Goal: Transaction & Acquisition: Purchase product/service

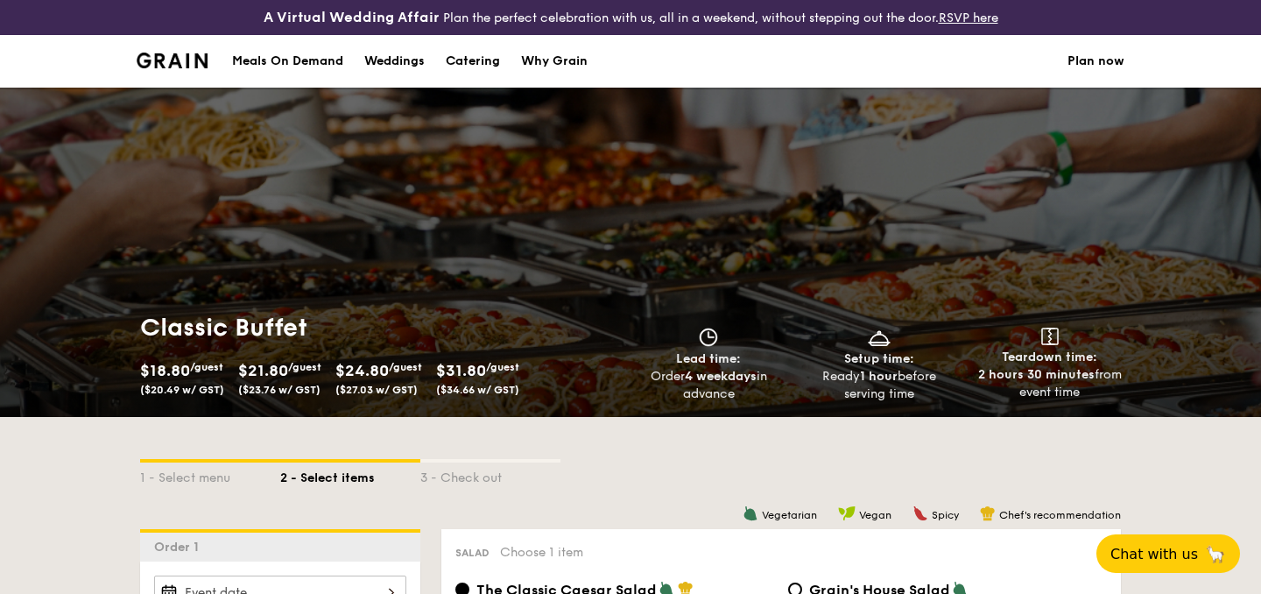
scroll to position [26, 0]
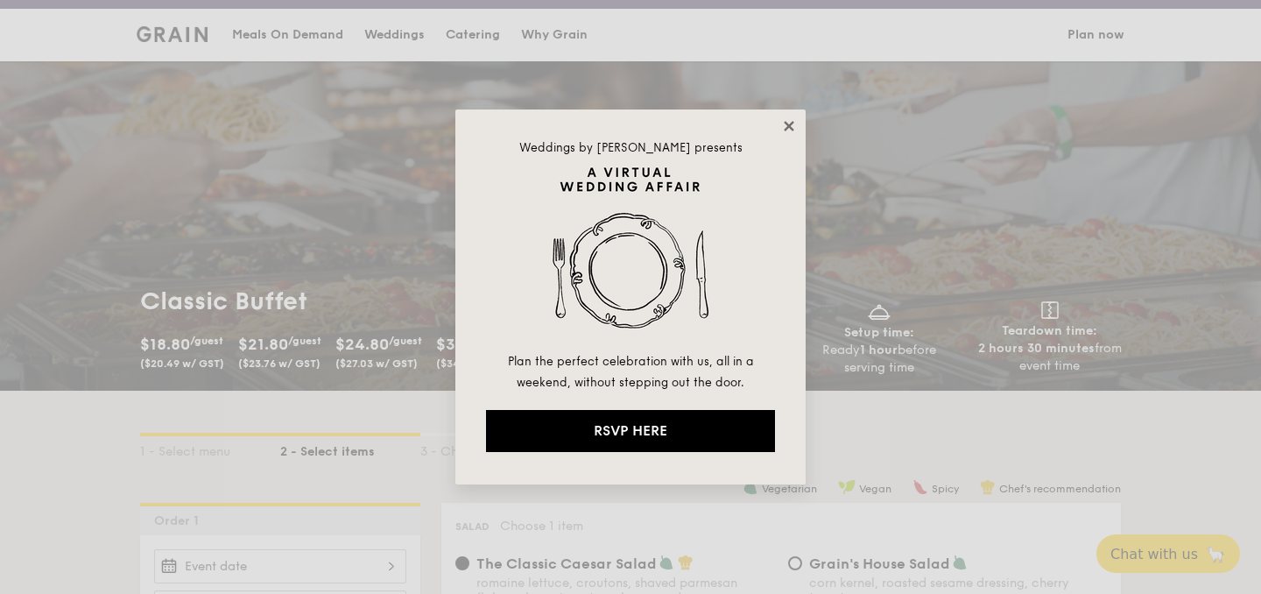
click at [792, 120] on icon at bounding box center [789, 126] width 16 height 16
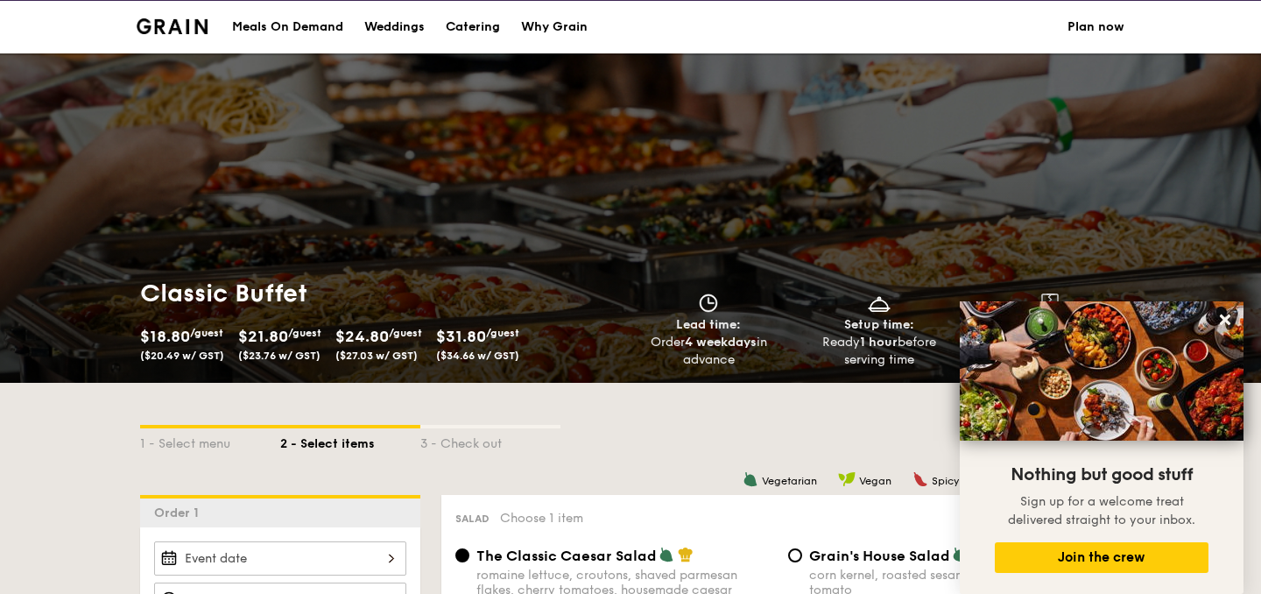
scroll to position [29, 0]
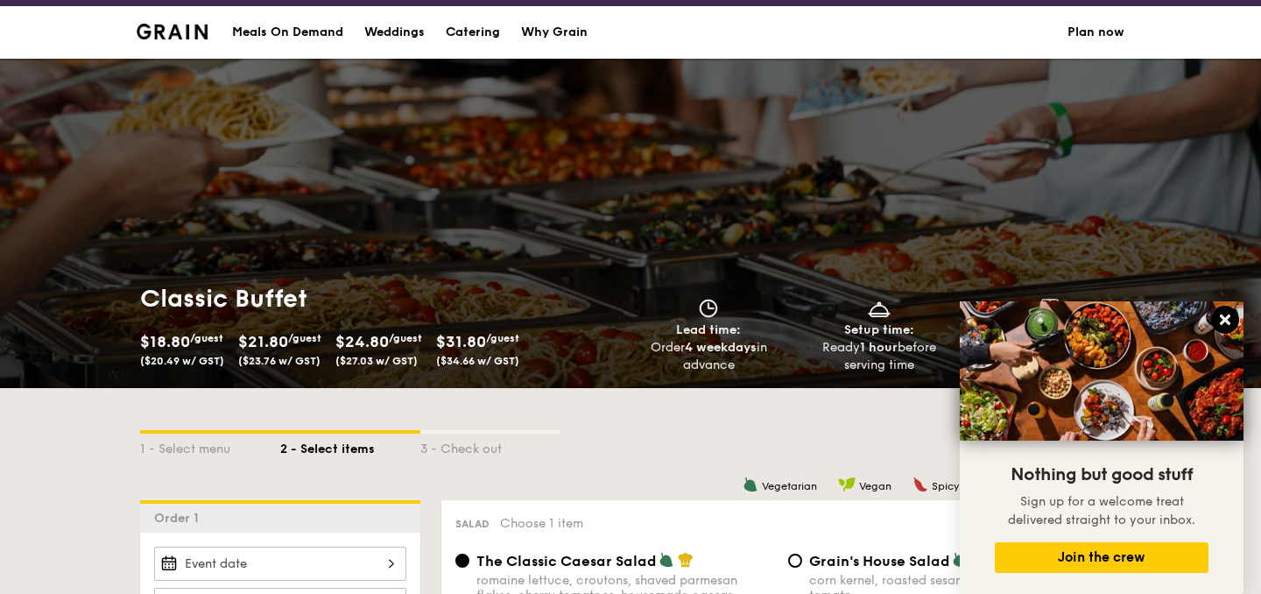
click at [1228, 321] on icon at bounding box center [1225, 319] width 11 height 11
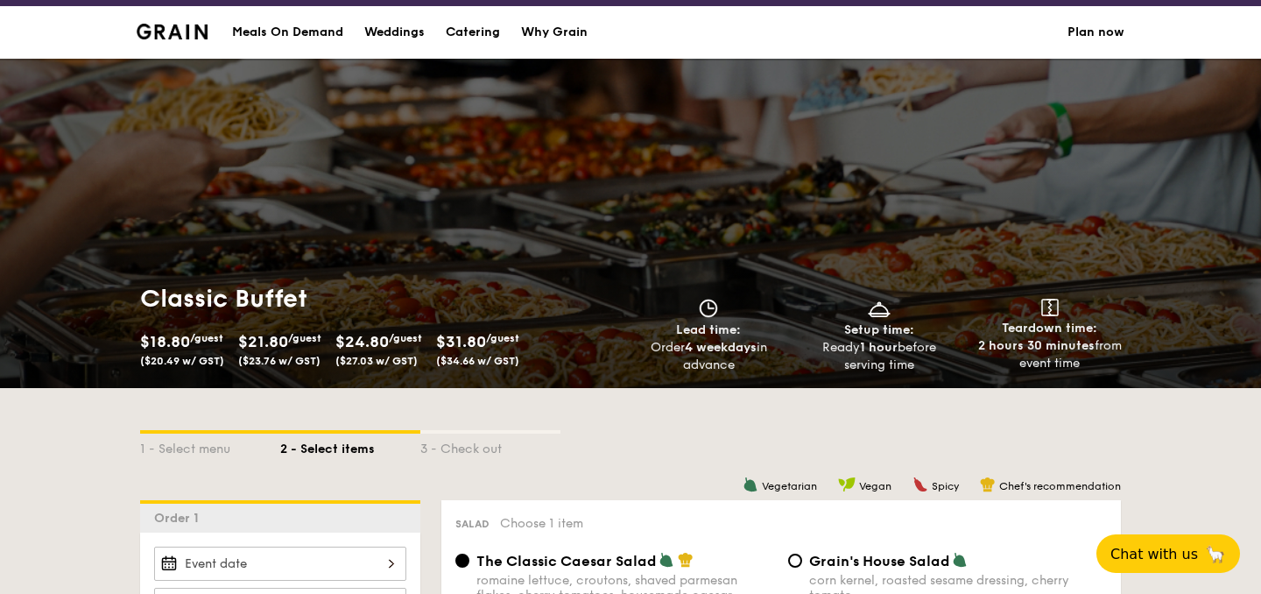
scroll to position [0, 0]
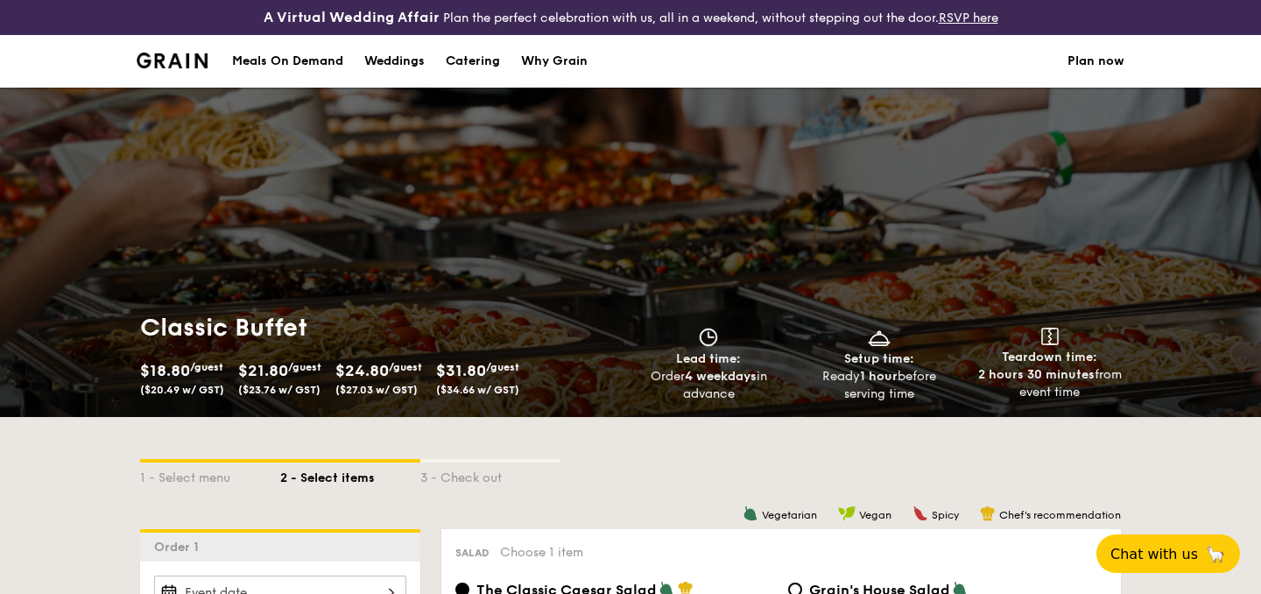
click at [455, 54] on div "Catering" at bounding box center [473, 61] width 54 height 53
select select
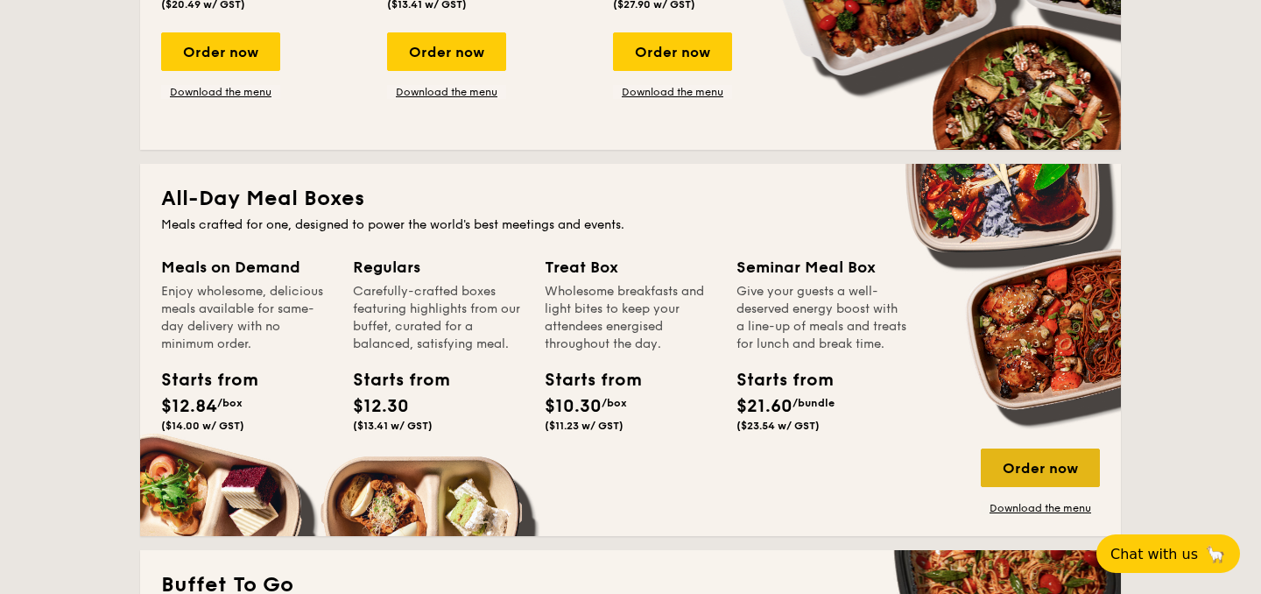
scroll to position [665, 0]
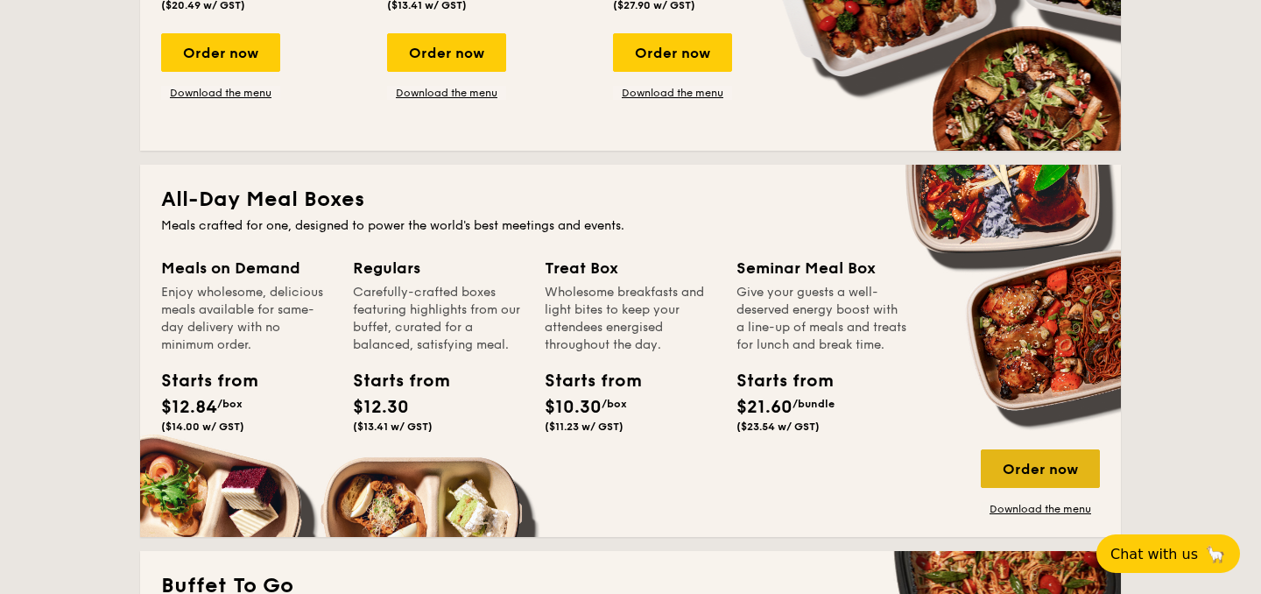
click at [1004, 475] on div "Order now" at bounding box center [1040, 468] width 119 height 39
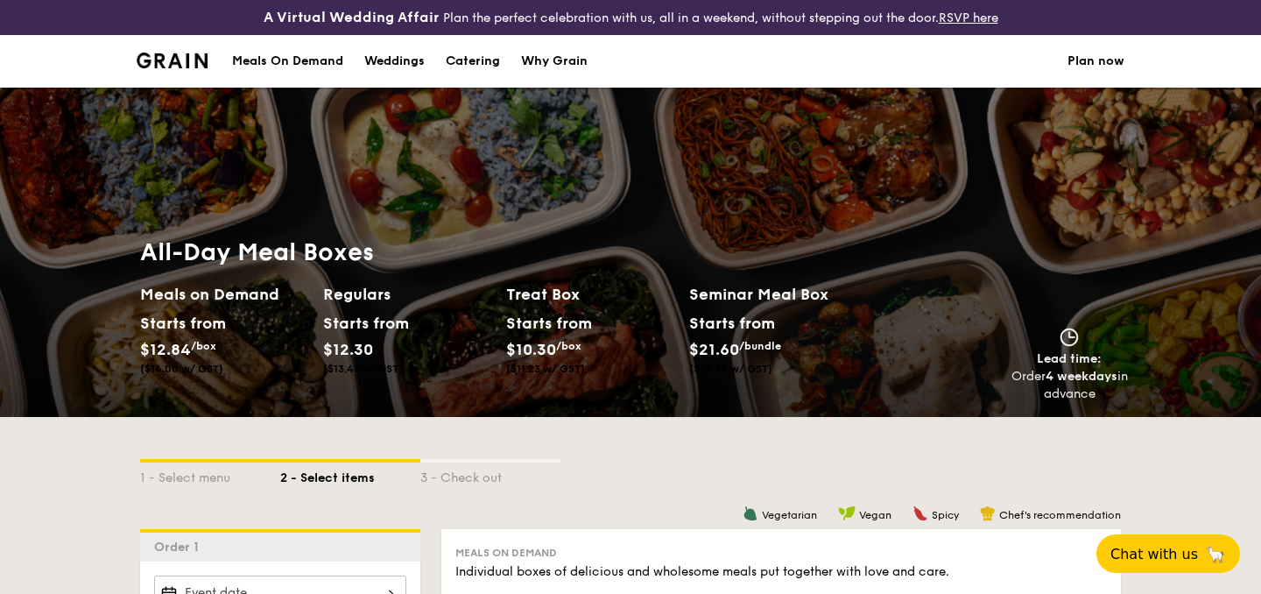
select select
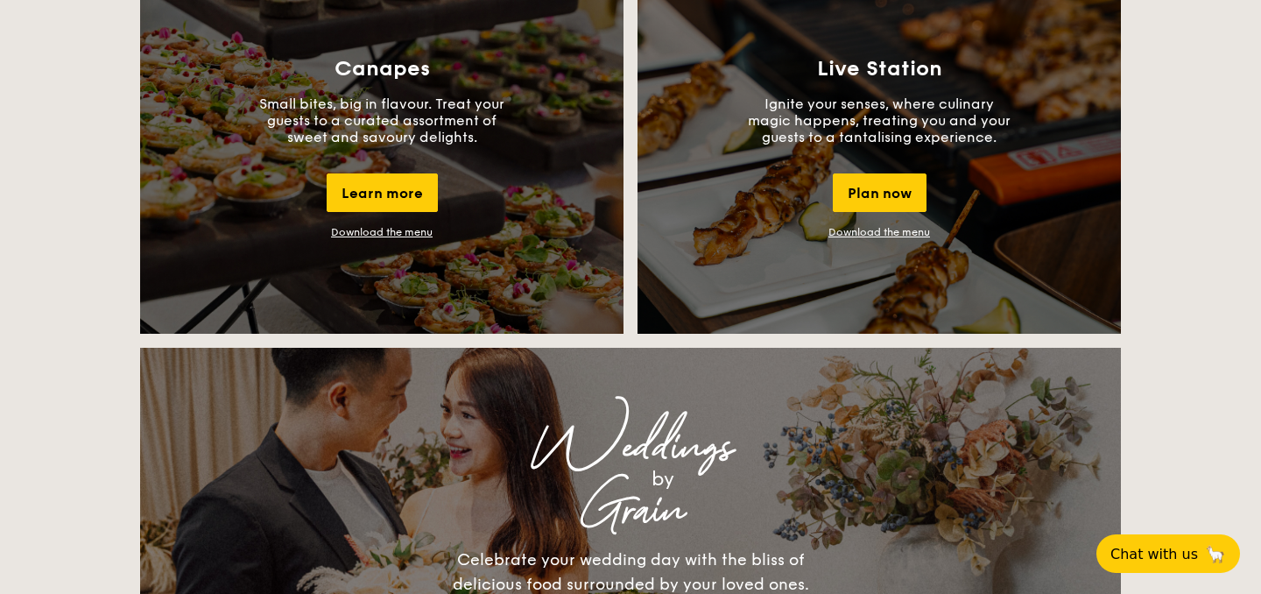
scroll to position [1667, 0]
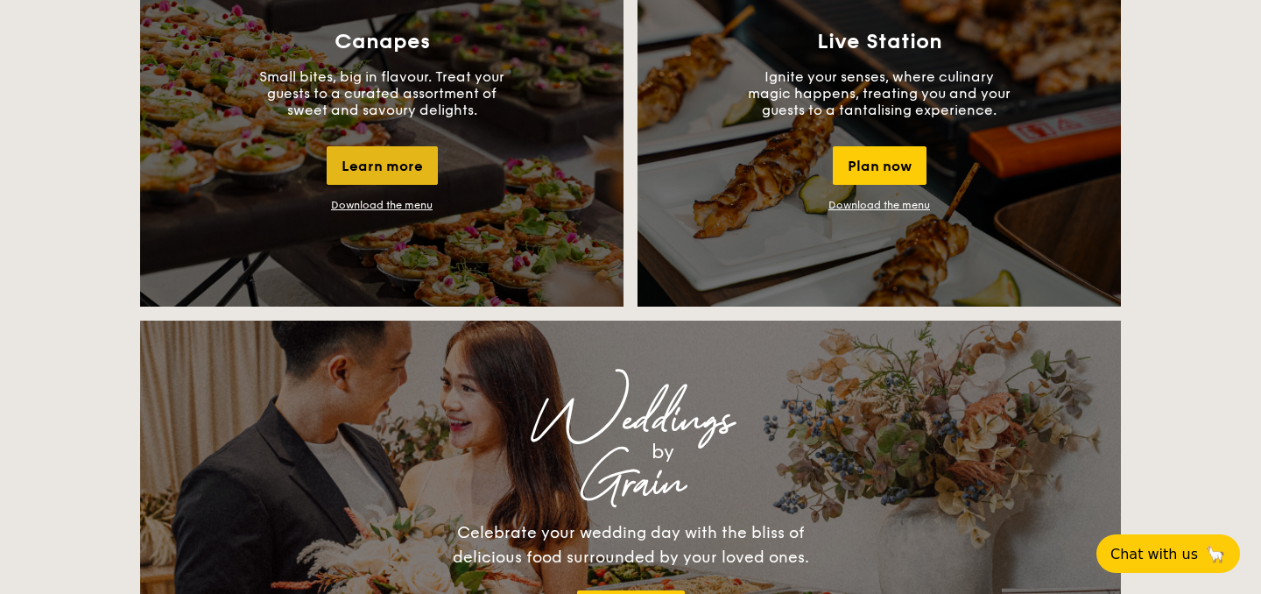
click at [368, 168] on div "Learn more" at bounding box center [382, 165] width 111 height 39
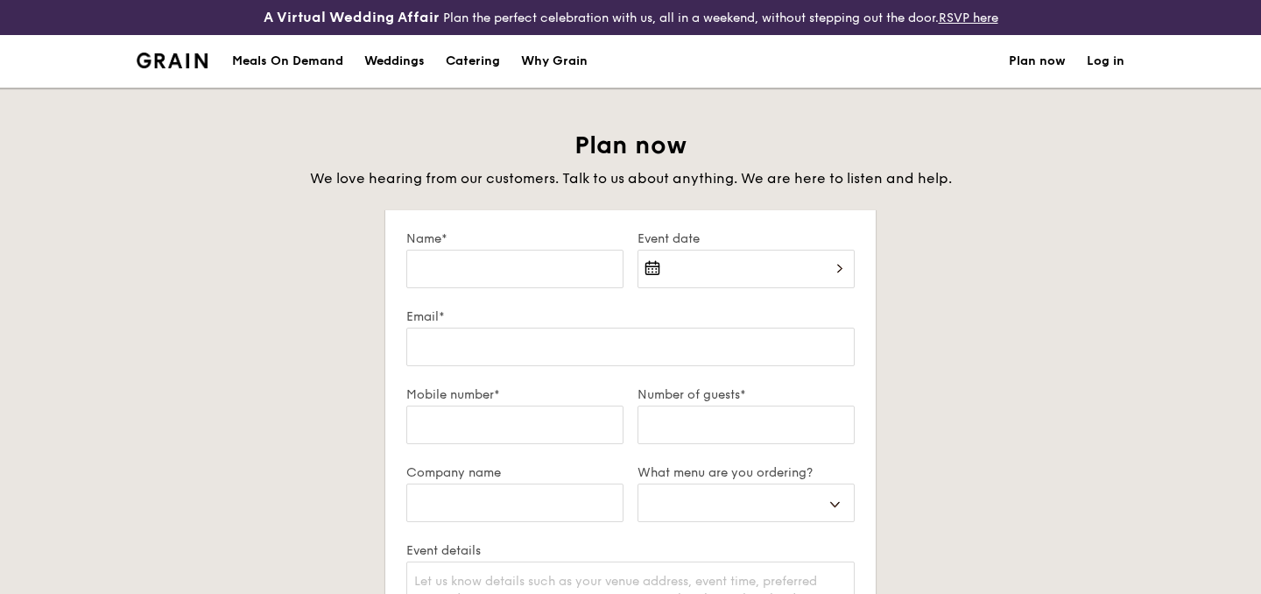
select select
click at [479, 52] on div "Catering" at bounding box center [473, 61] width 54 height 53
select select
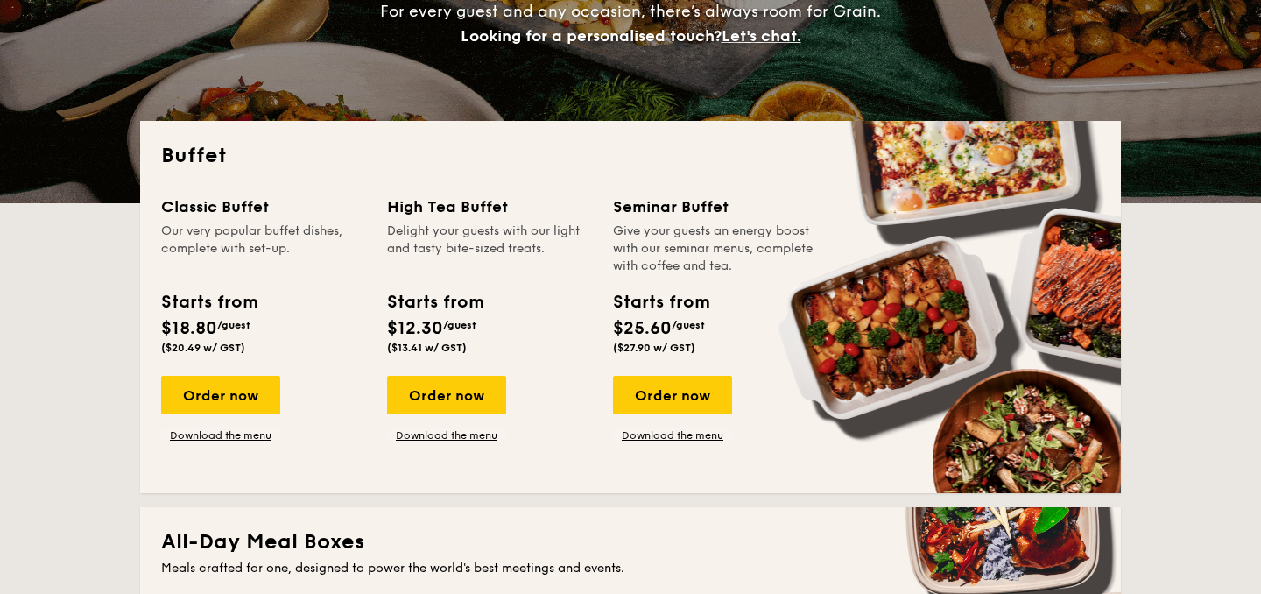
scroll to position [324, 0]
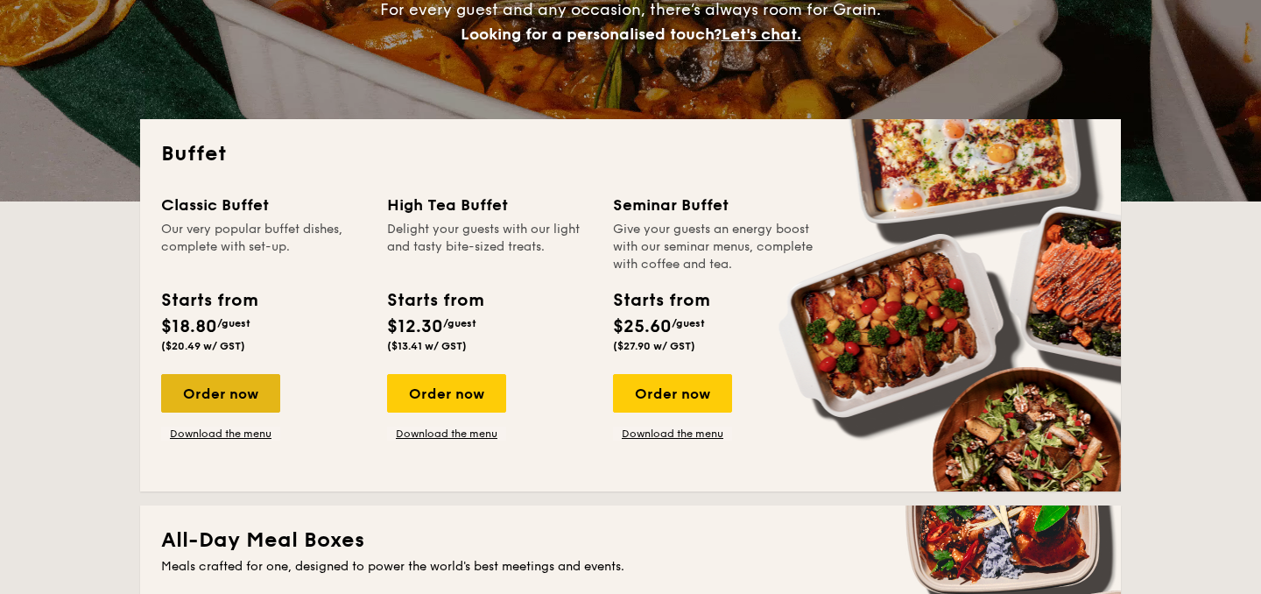
click at [231, 401] on div "Order now" at bounding box center [220, 393] width 119 height 39
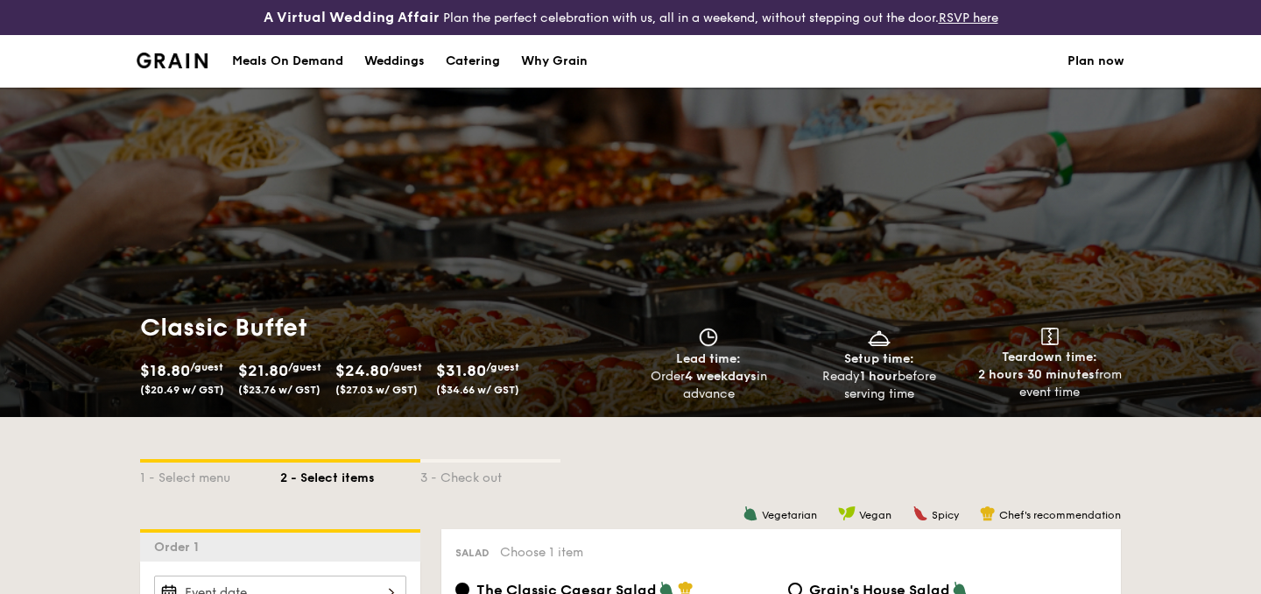
click at [169, 69] on li at bounding box center [179, 61] width 85 height 53
click at [178, 56] on img at bounding box center [172, 61] width 71 height 16
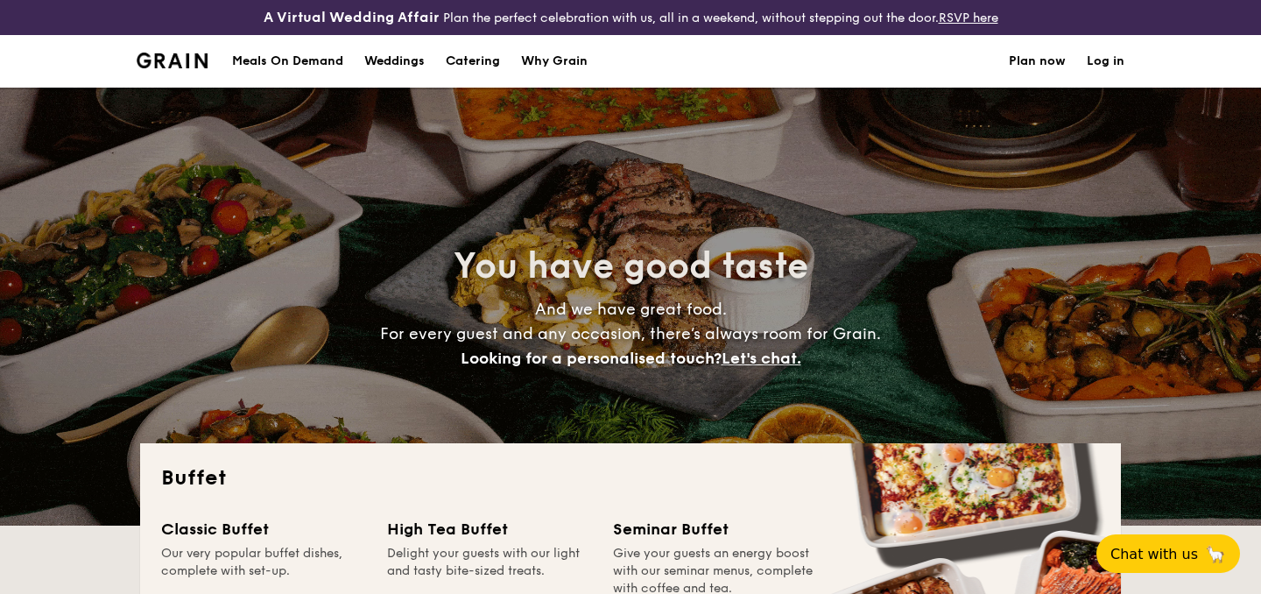
select select
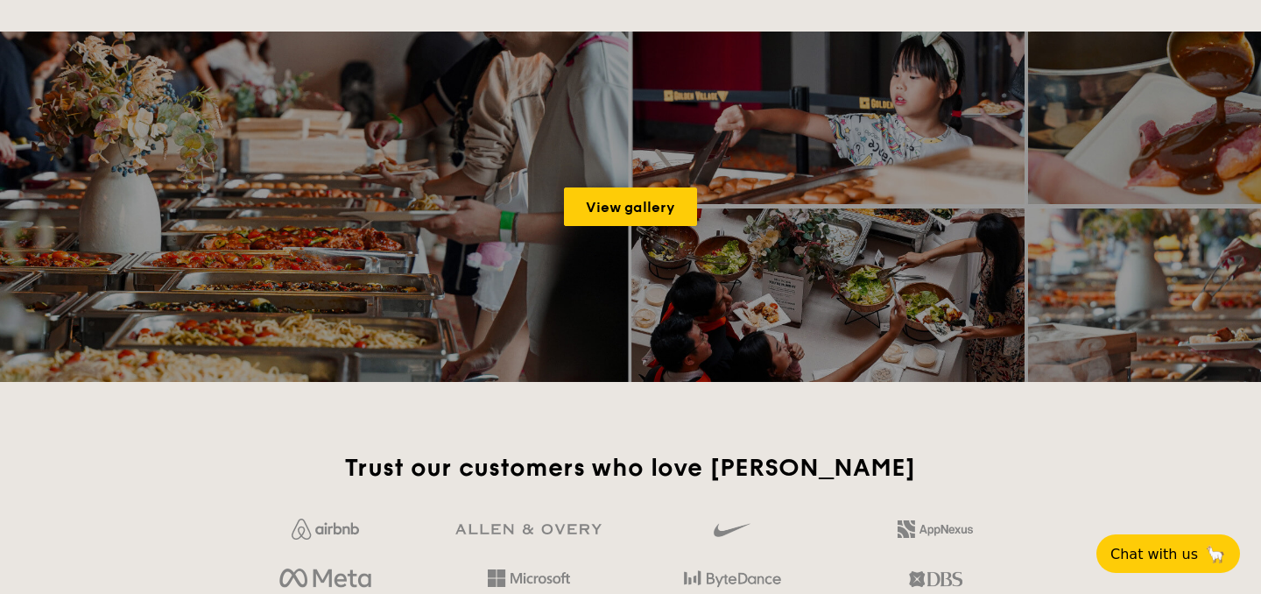
scroll to position [2360, 0]
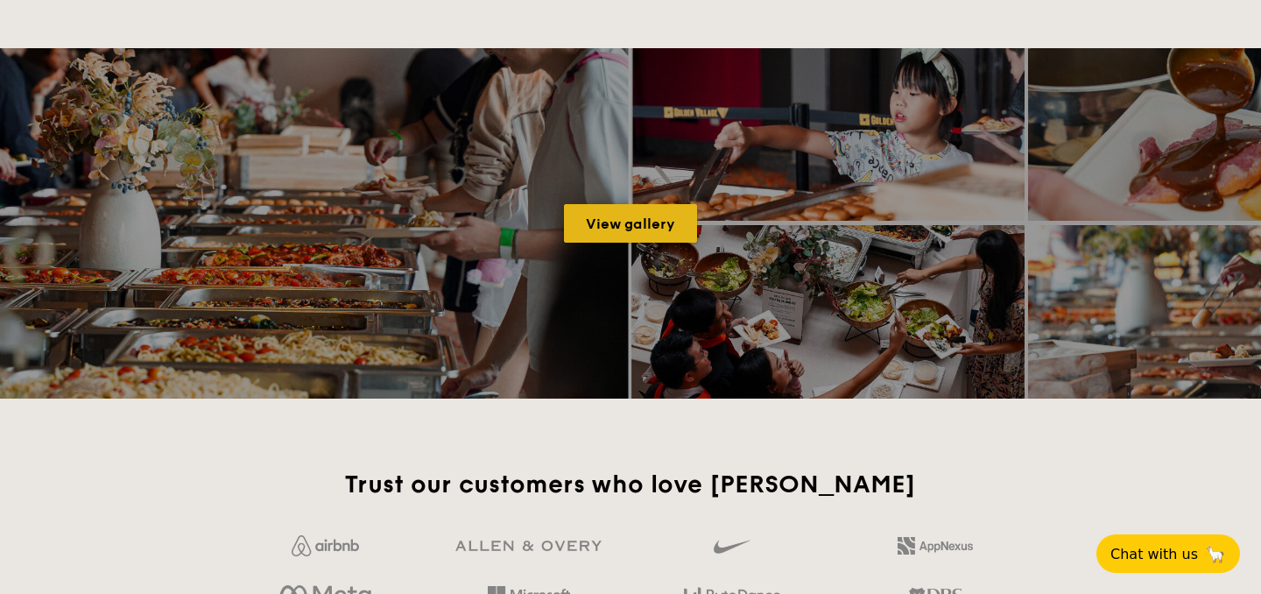
click at [659, 226] on link "View gallery" at bounding box center [630, 223] width 133 height 39
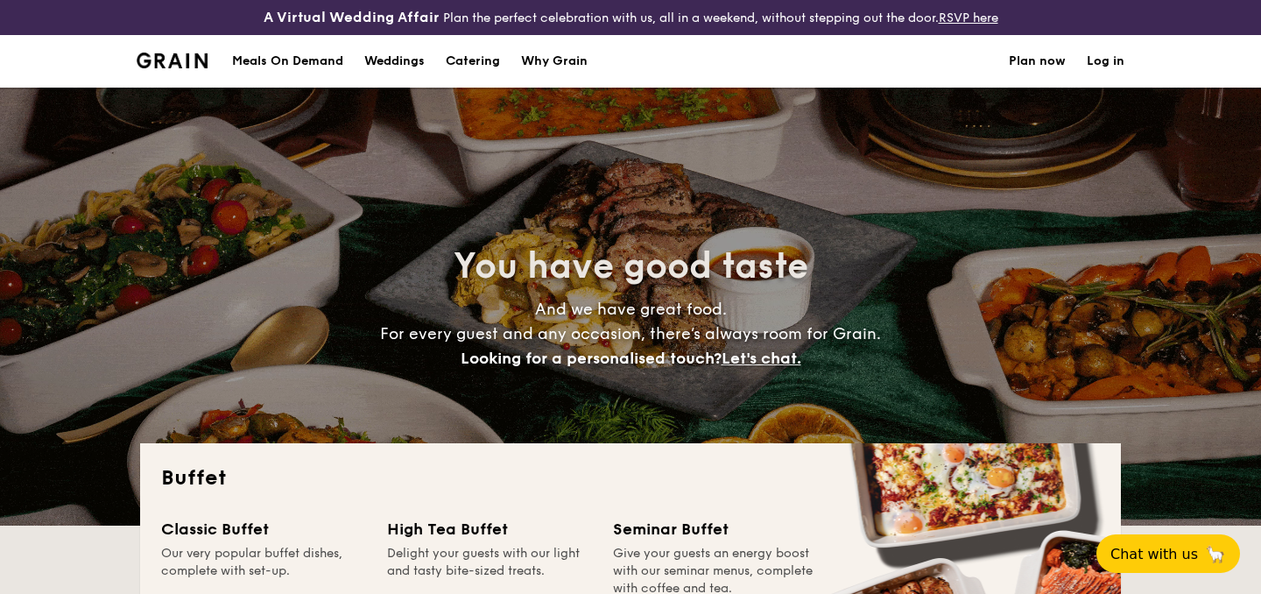
select select
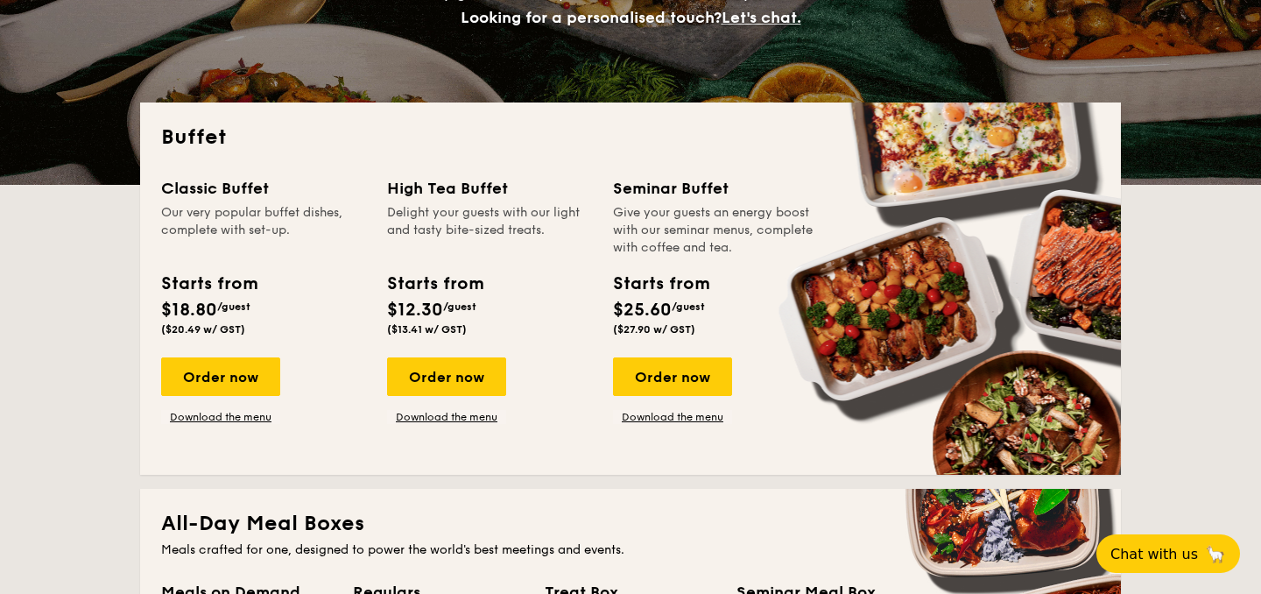
scroll to position [364, 0]
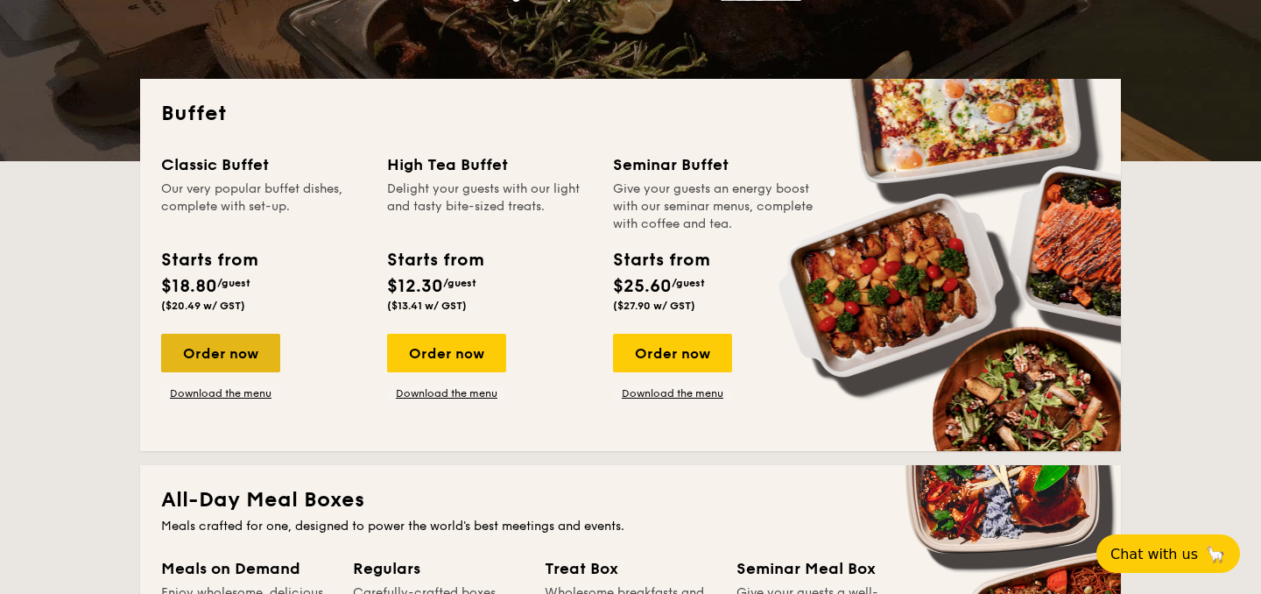
click at [224, 355] on div "Order now" at bounding box center [220, 353] width 119 height 39
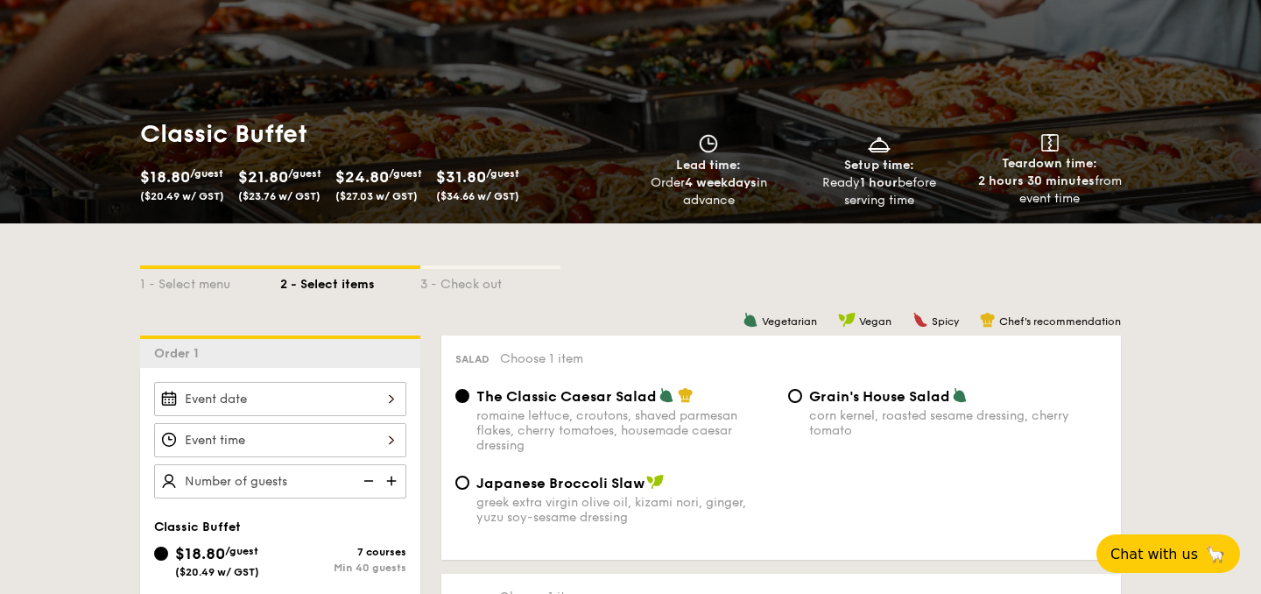
scroll to position [196, 0]
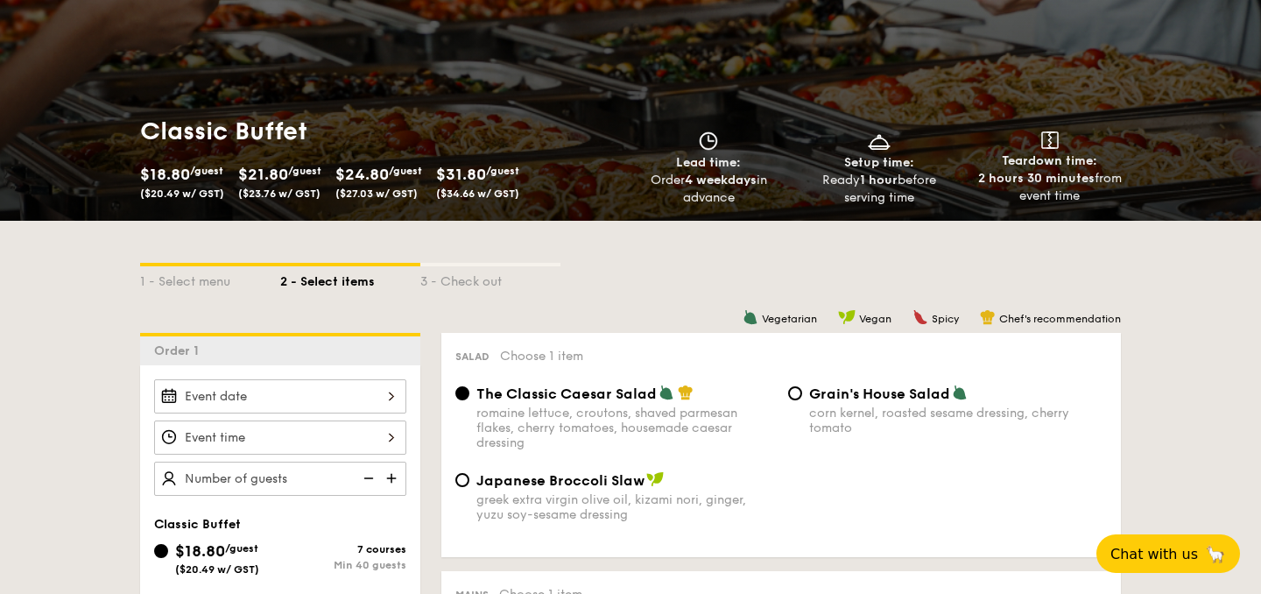
scroll to position [399, 0]
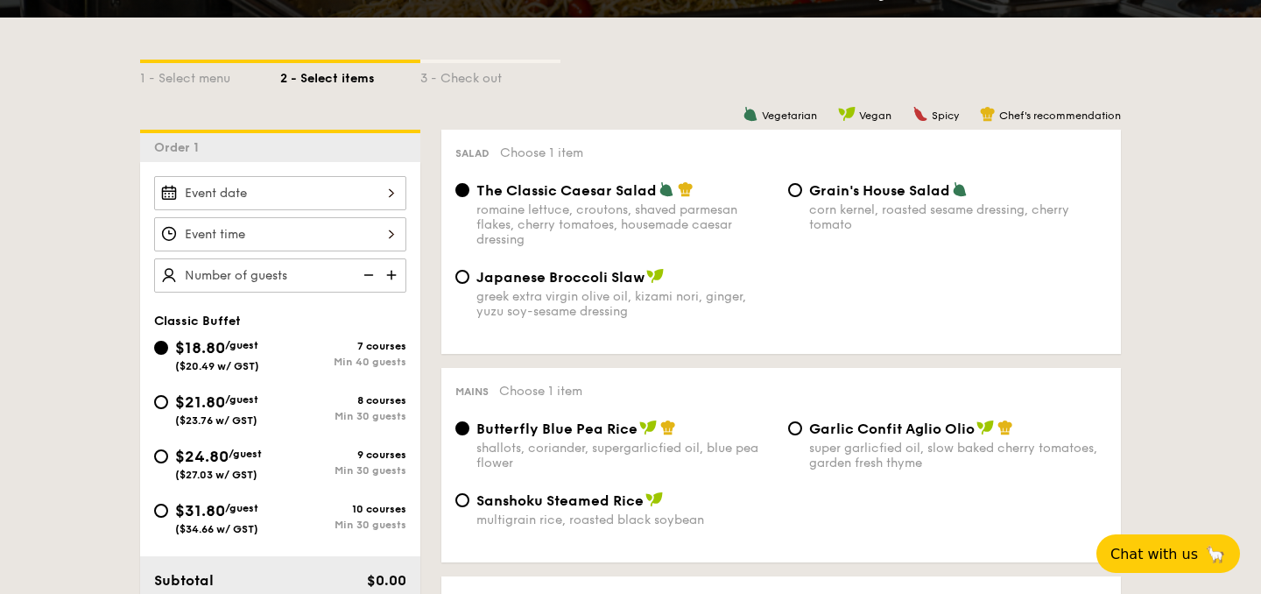
select select
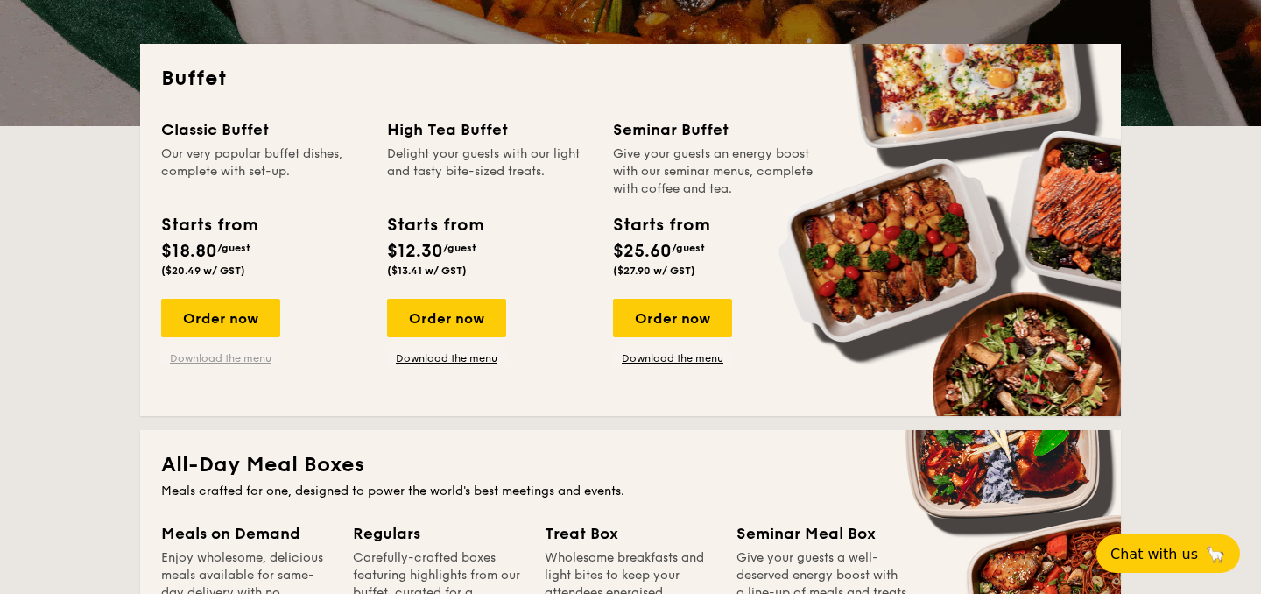
click at [249, 361] on link "Download the menu" at bounding box center [220, 358] width 119 height 14
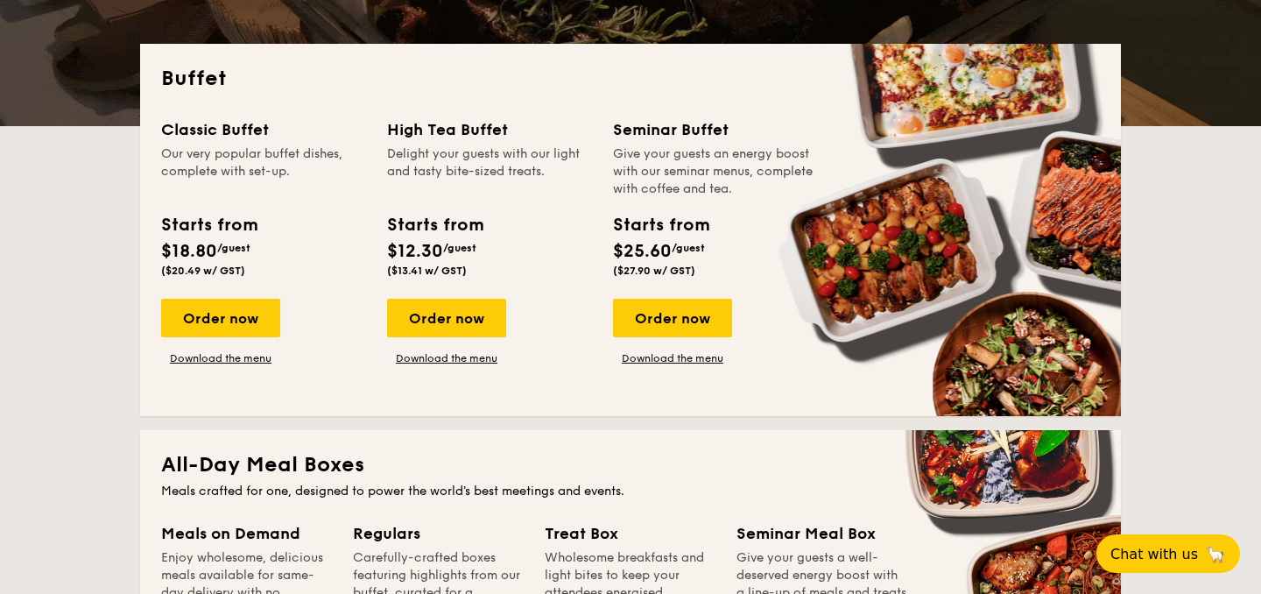
scroll to position [398, 0]
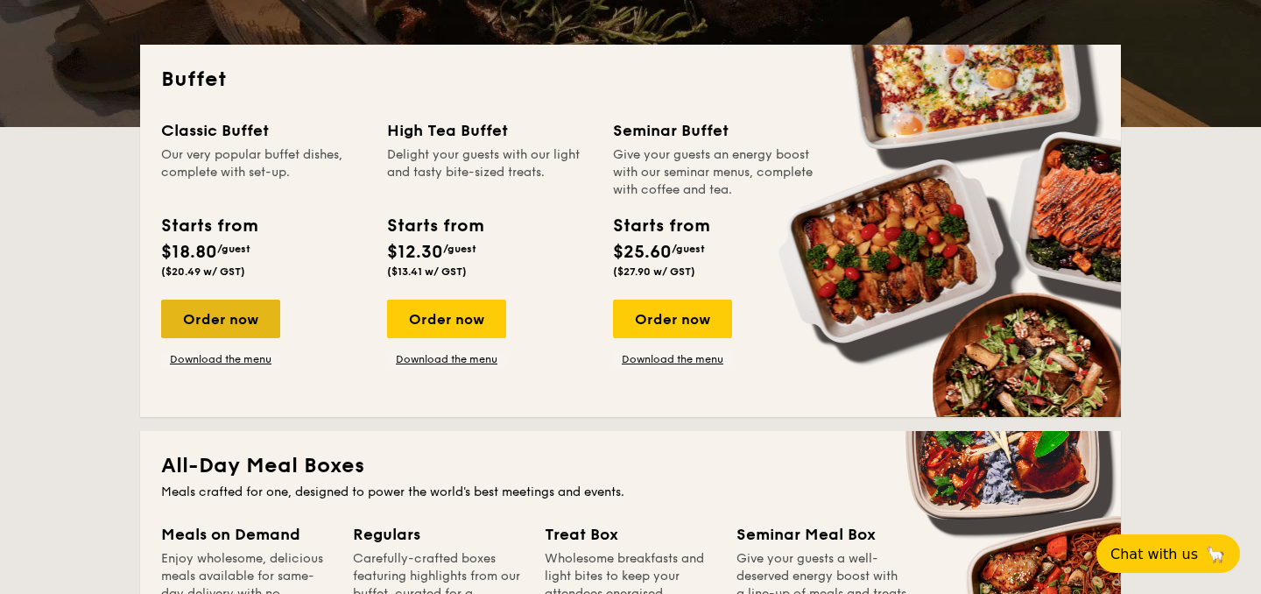
click at [238, 327] on div "Order now" at bounding box center [220, 318] width 119 height 39
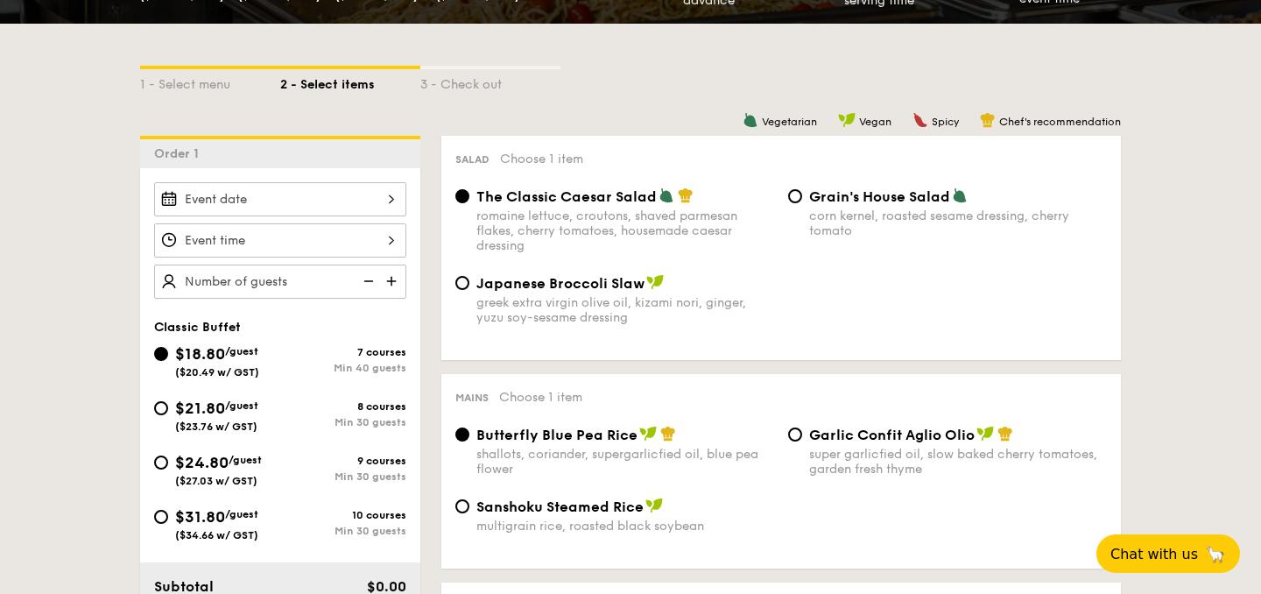
scroll to position [395, 0]
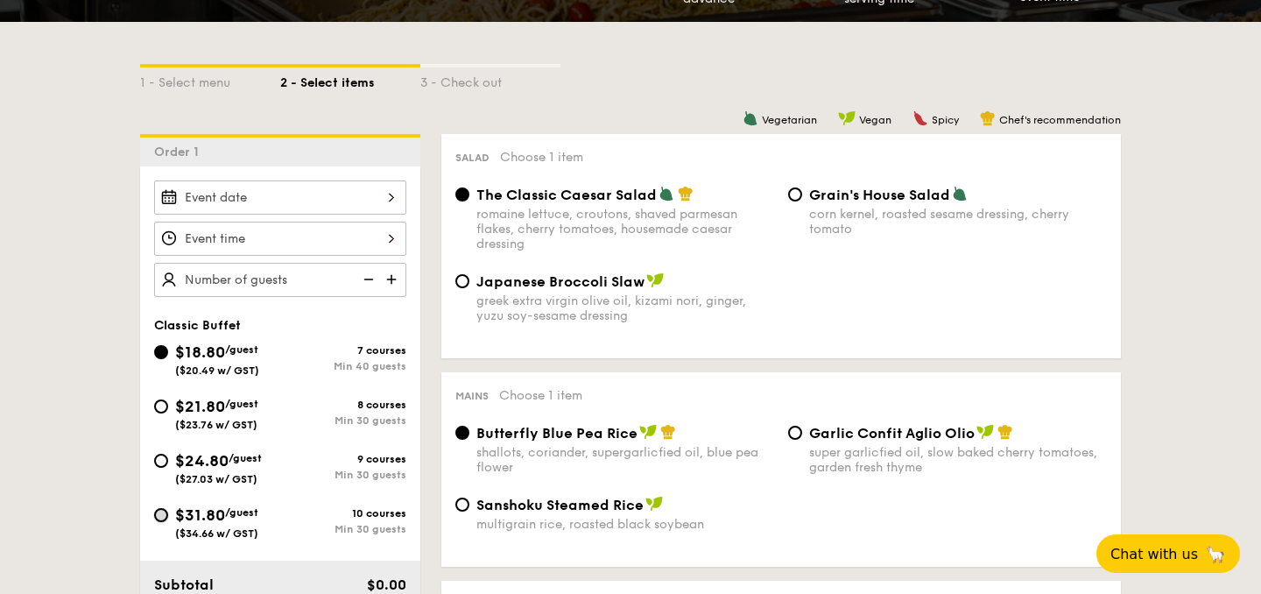
click at [159, 511] on input "$31.80 /guest ($34.66 w/ GST) 10 courses Min 30 guests" at bounding box center [161, 515] width 14 height 14
radio input "true"
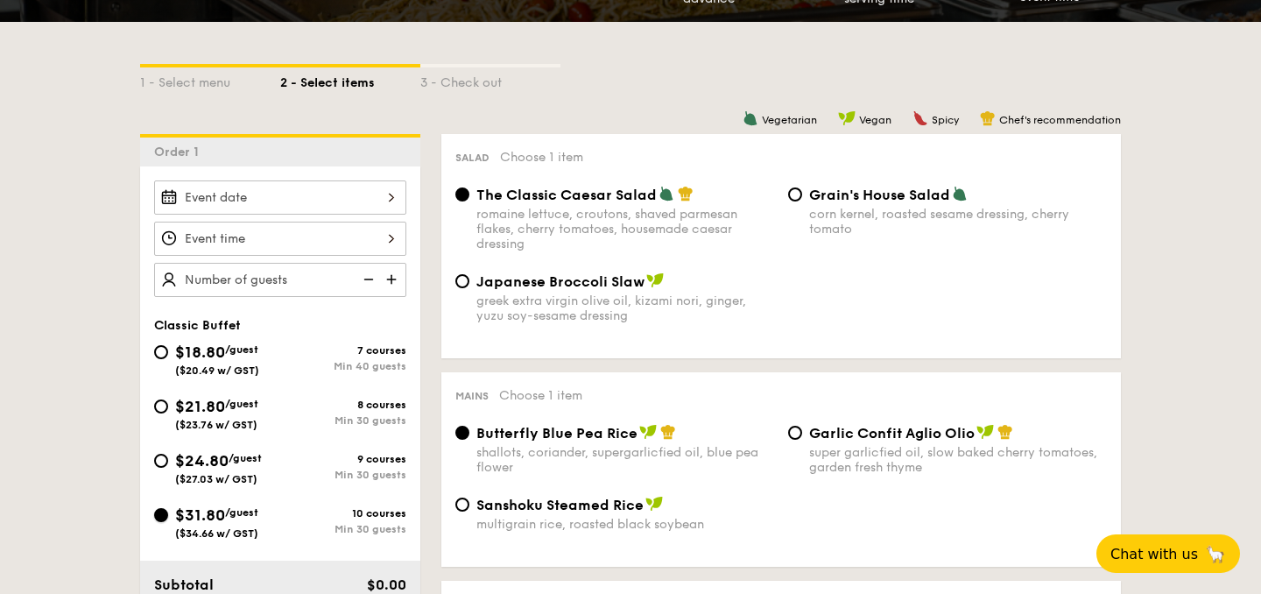
radio input "true"
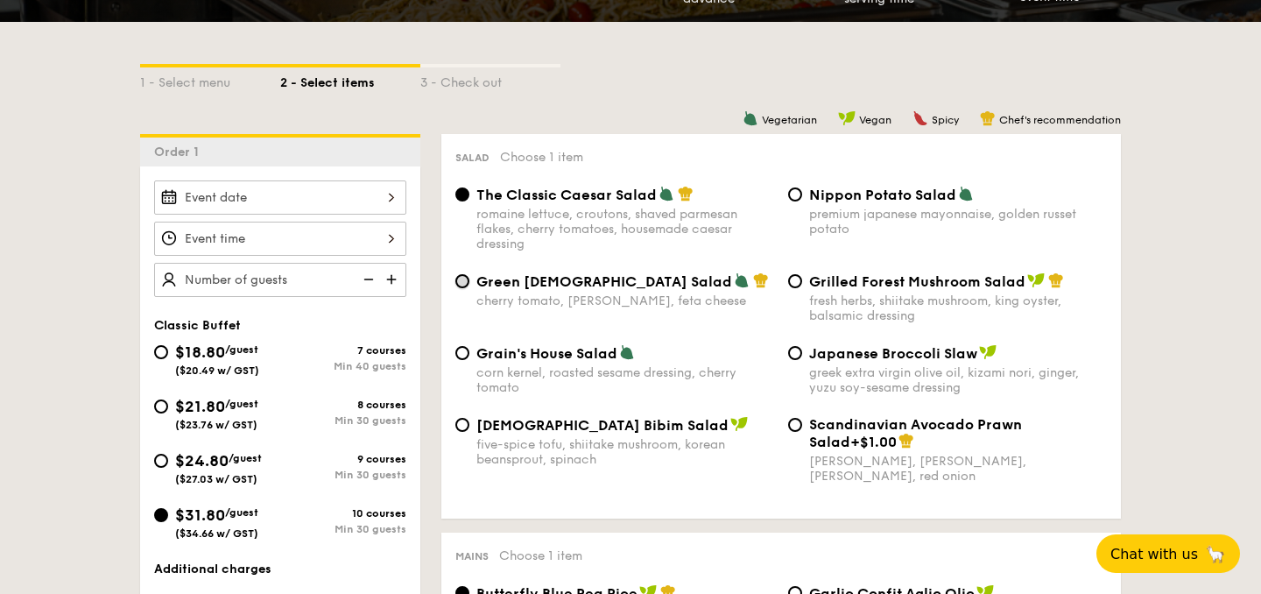
click at [460, 276] on input "Green Goddess Salad cherry tomato, dill, feta cheese" at bounding box center [462, 281] width 14 height 14
radio input "true"
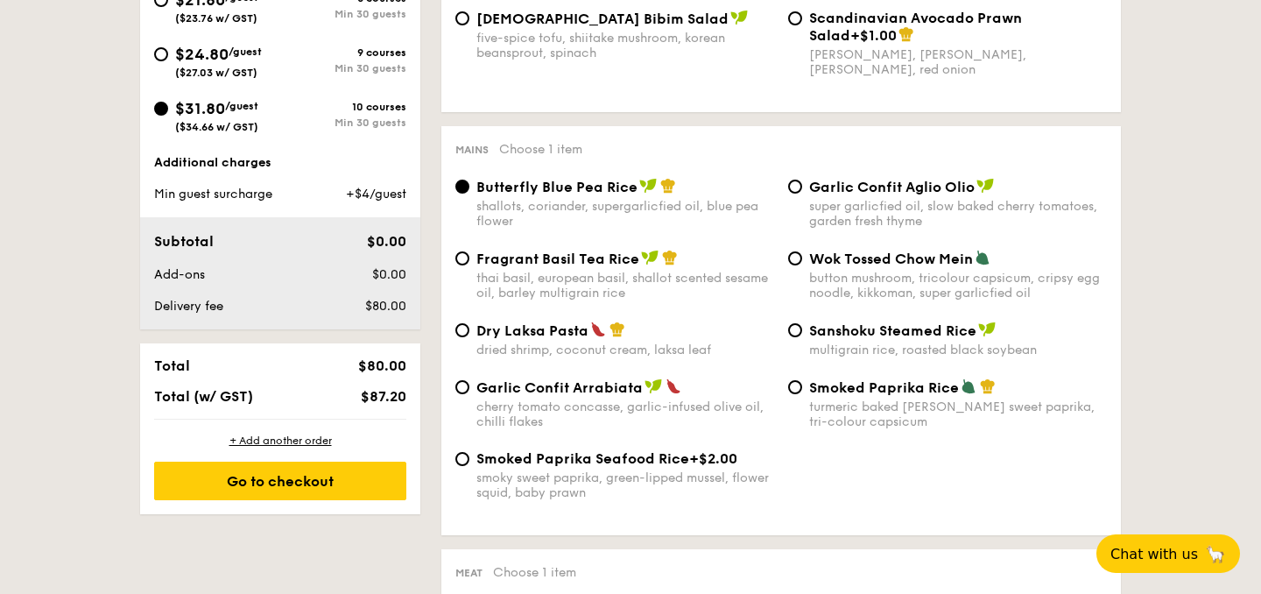
scroll to position [805, 0]
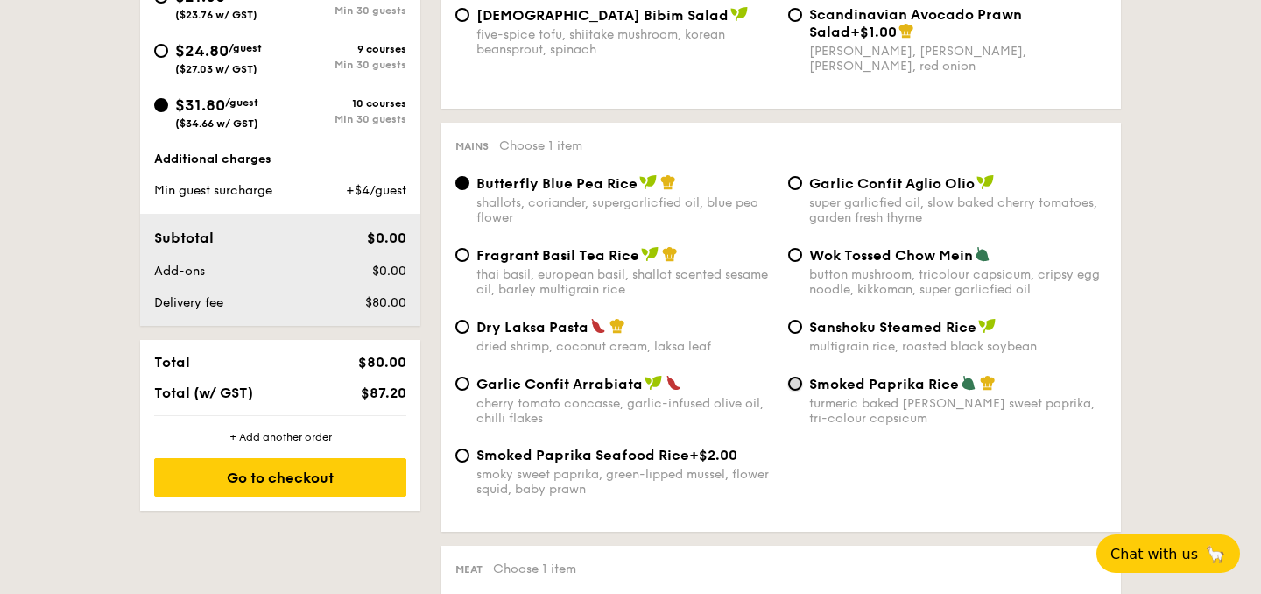
click at [798, 390] on input "Smoked Paprika Rice turmeric baked rice, smokey sweet paprika, tri-colour capsi…" at bounding box center [795, 384] width 14 height 14
radio input "true"
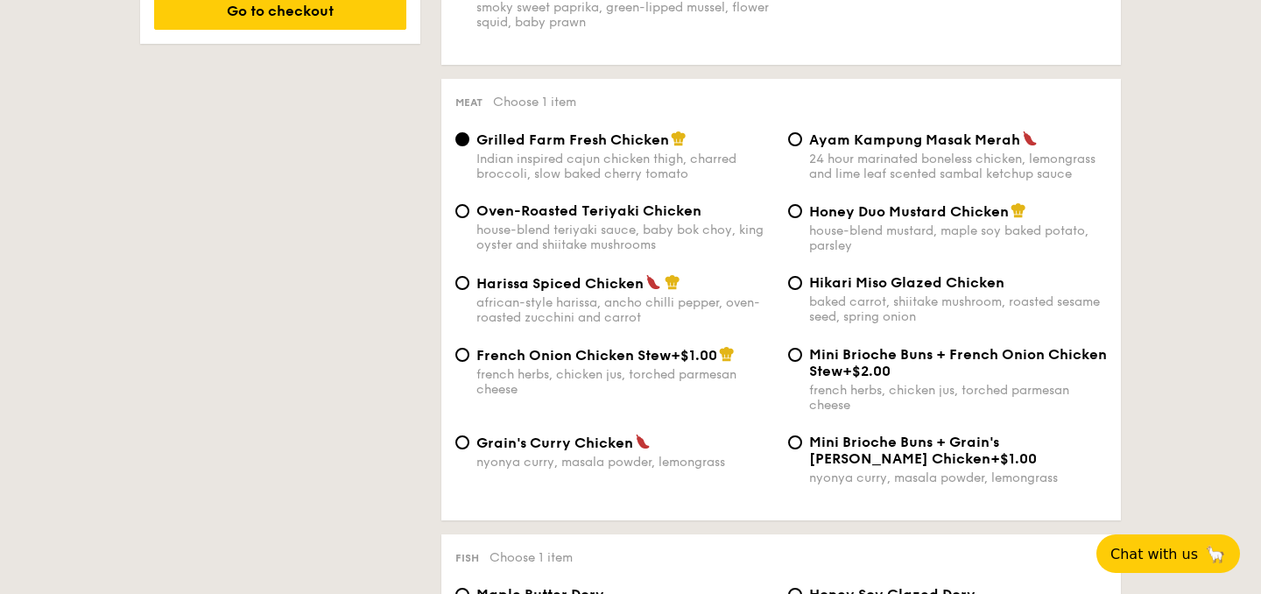
scroll to position [1273, 0]
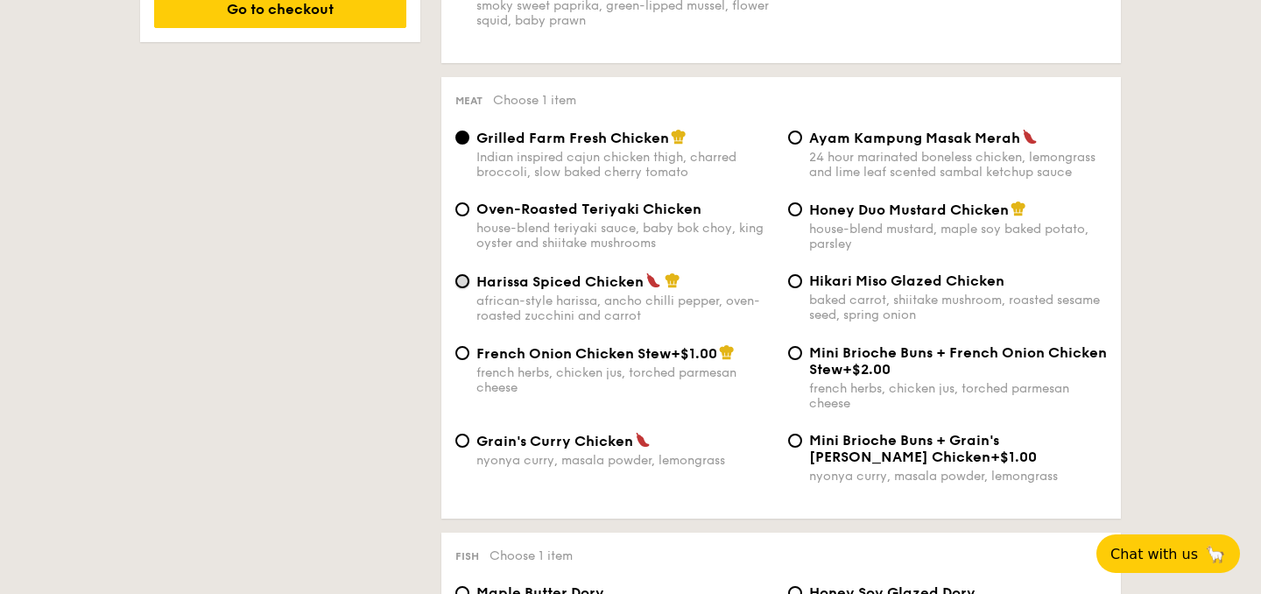
click at [459, 288] on input "Harissa Spiced Chicken african-style harissa, ancho chilli pepper, oven-roasted…" at bounding box center [462, 281] width 14 height 14
radio input "true"
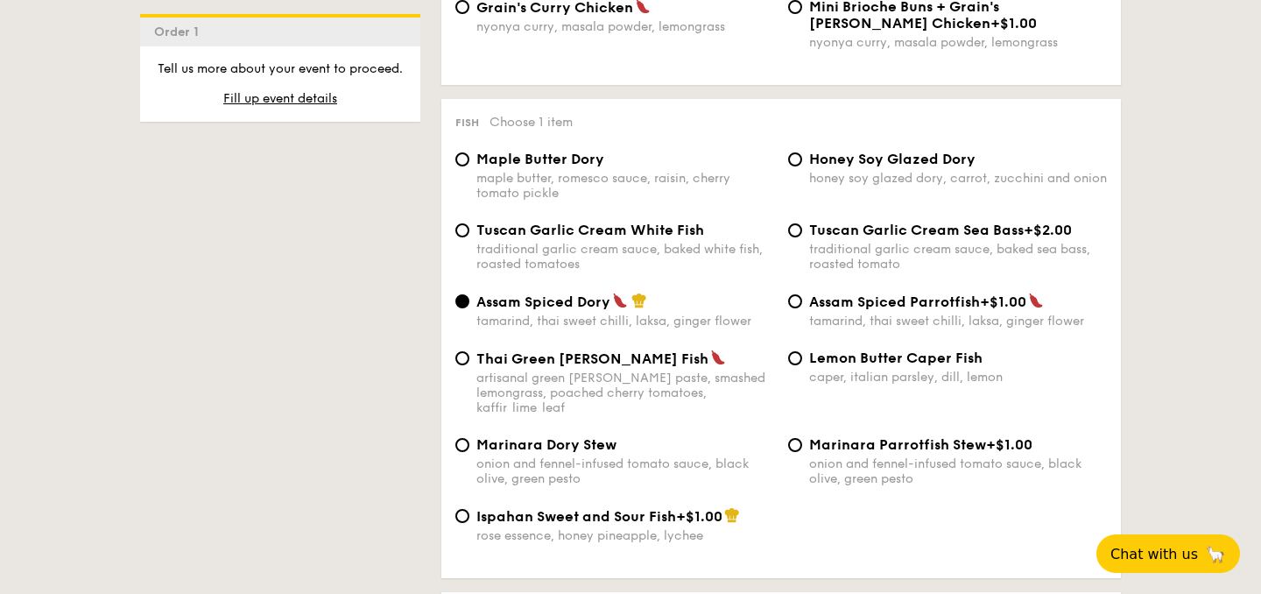
scroll to position [1708, 0]
click at [800, 364] on input "Lemon Butter Caper Fish caper, italian parsley, dill, lemon" at bounding box center [795, 357] width 14 height 14
radio input "true"
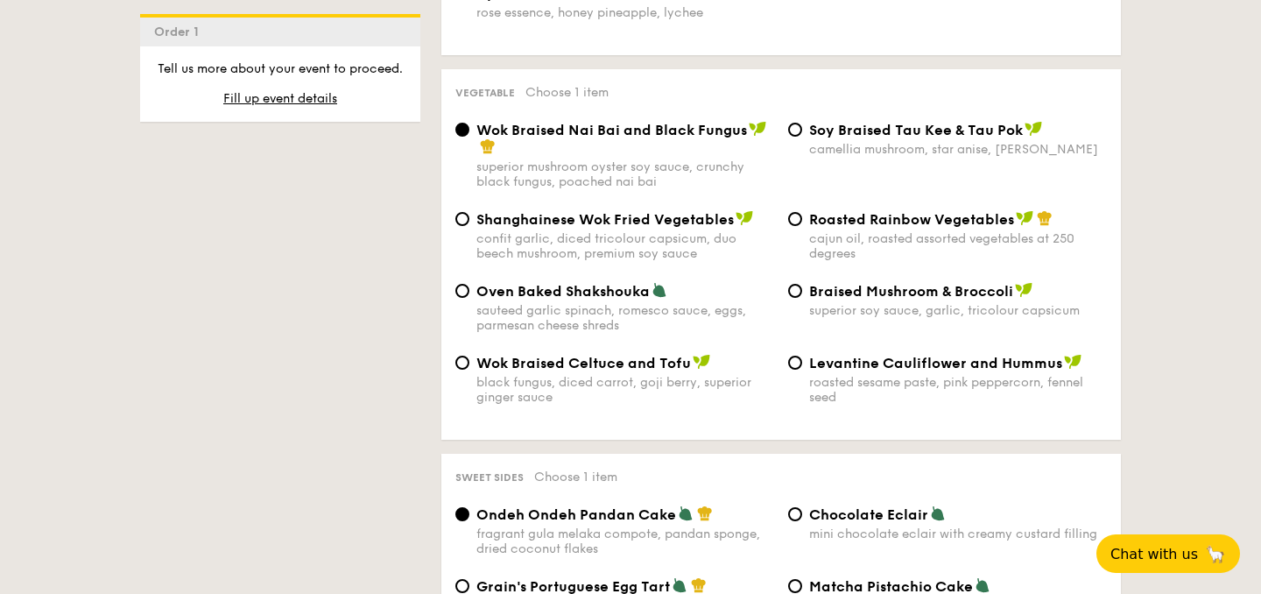
scroll to position [2230, 0]
click at [498, 220] on span "Shanghainese Wok Fried Vegetables" at bounding box center [604, 218] width 257 height 17
click at [469, 220] on input "Shanghainese Wok Fried Vegetables confit garlic, diced tricolour capsicum, duo …" at bounding box center [462, 218] width 14 height 14
radio input "true"
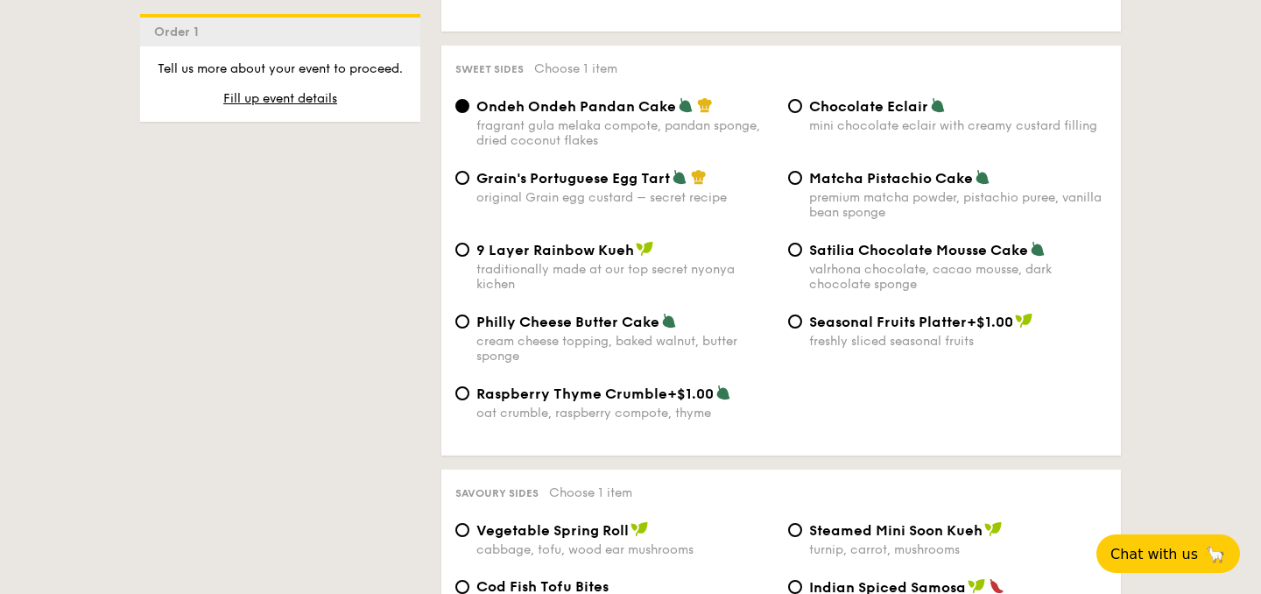
scroll to position [2642, 0]
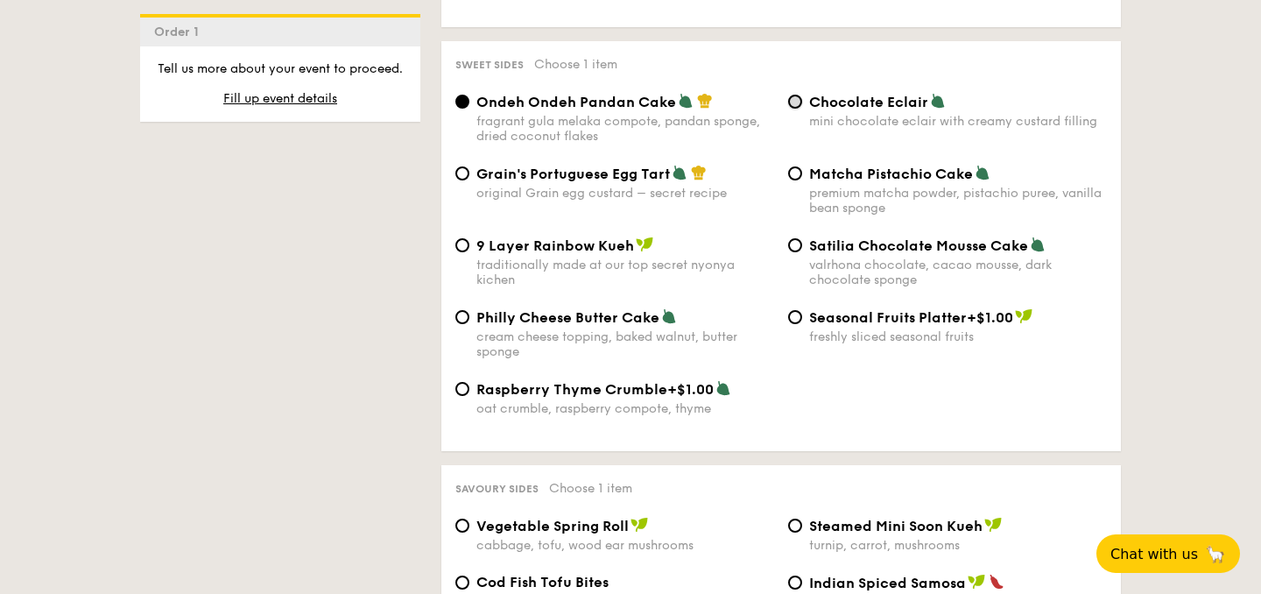
click at [797, 109] on input "Chocolate Eclair mini chocolate eclair with creamy custard filling" at bounding box center [795, 102] width 14 height 14
radio input "true"
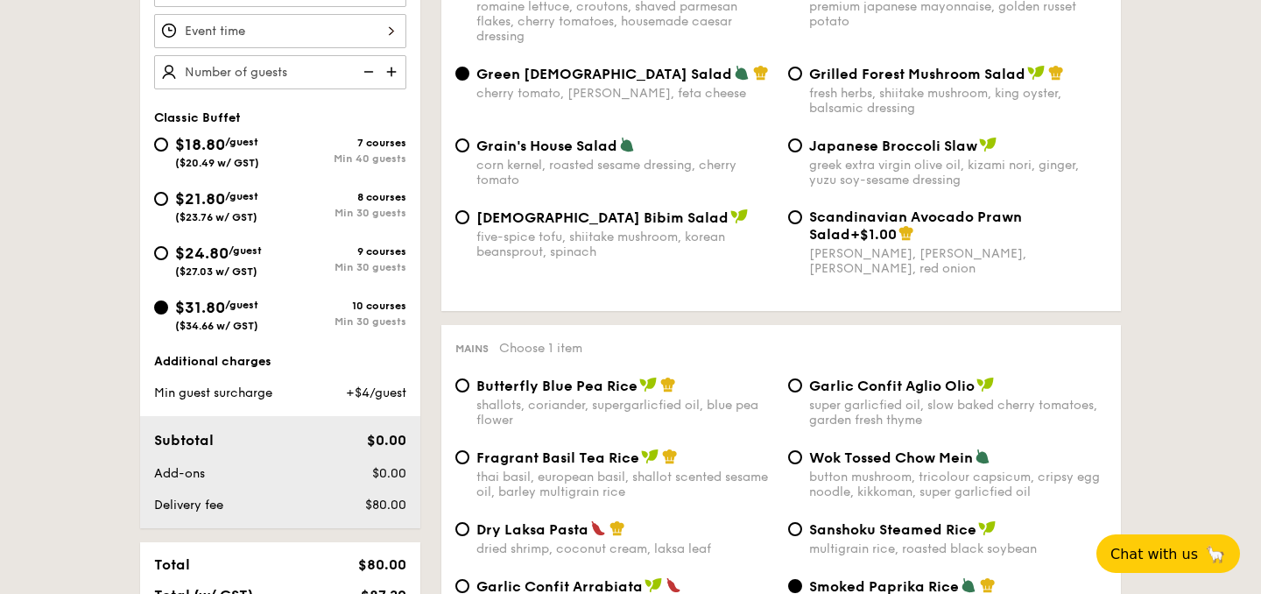
scroll to position [534, 0]
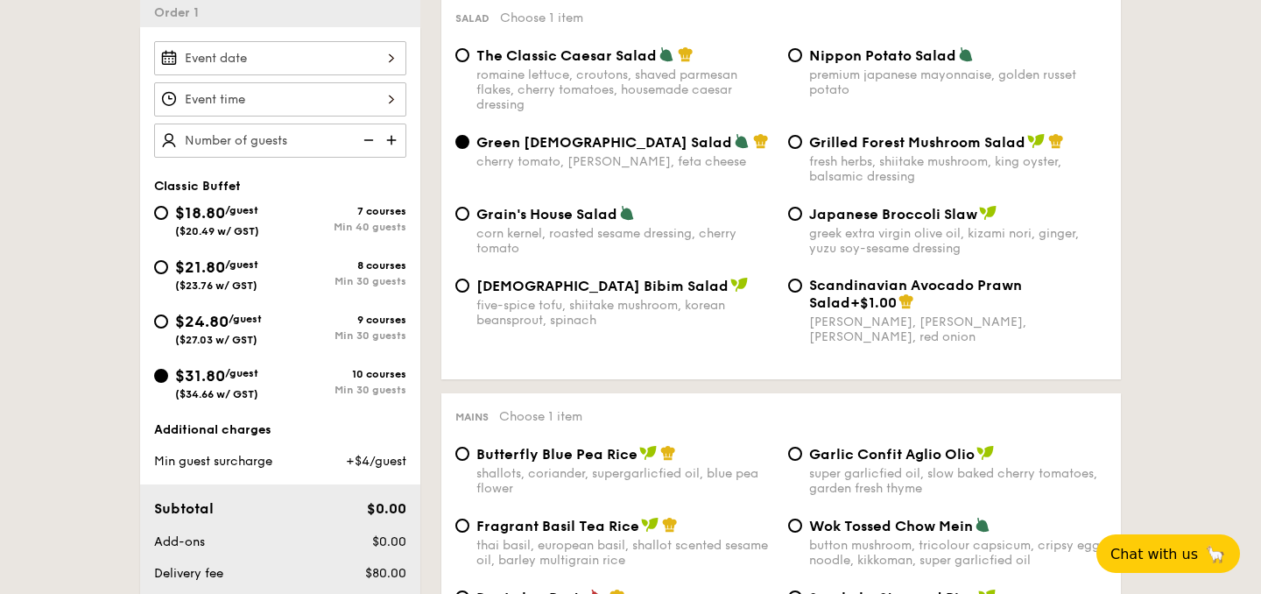
click at [393, 143] on img at bounding box center [393, 139] width 26 height 33
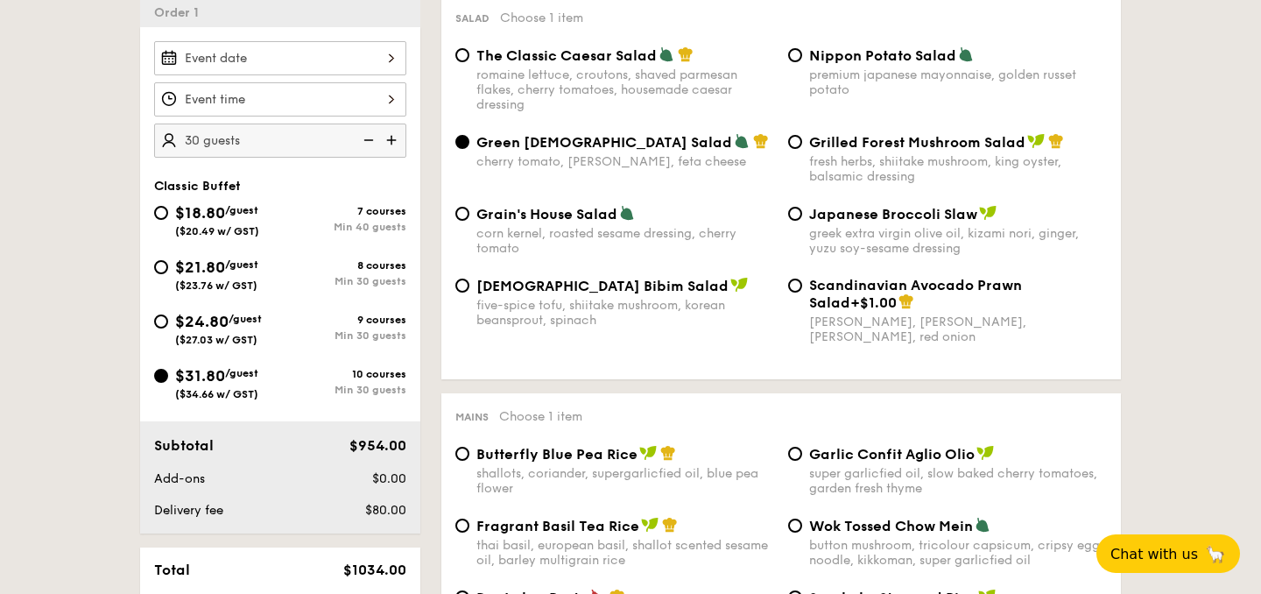
click at [393, 143] on img at bounding box center [393, 139] width 26 height 33
type input "40 guests"
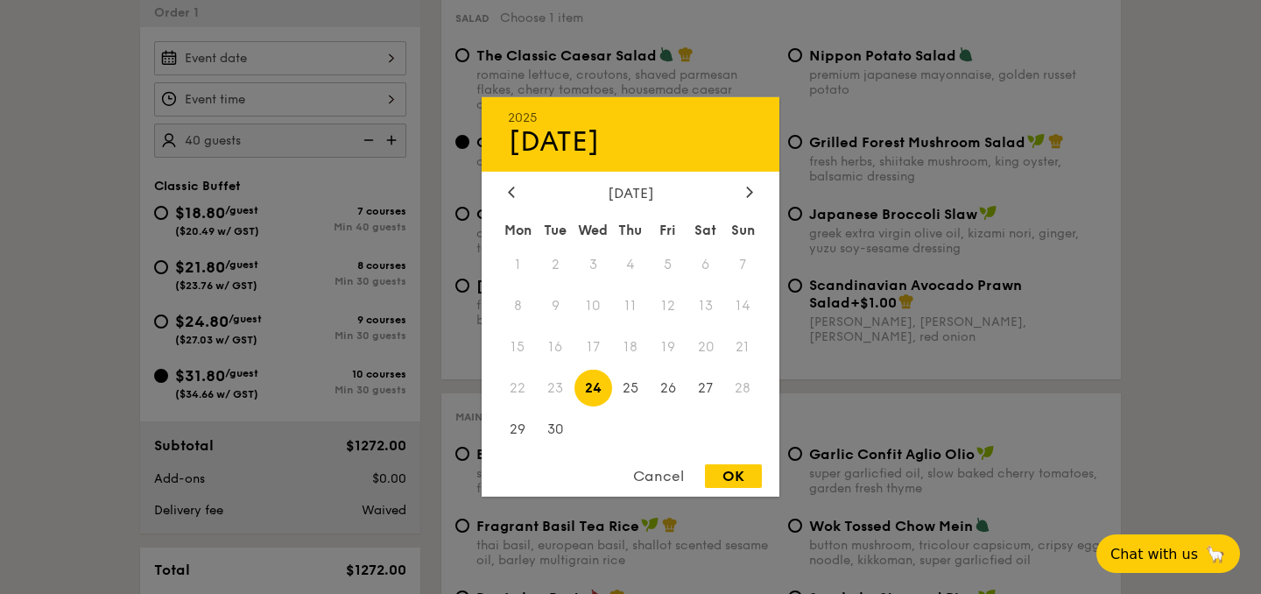
click at [356, 54] on div "2025 Sep 24 September 2025 Mon Tue Wed Thu Fri Sat Sun 1 2 3 4 5 6 7 8 9 10 11 …" at bounding box center [280, 58] width 252 height 34
click at [748, 196] on div at bounding box center [750, 193] width 16 height 17
click at [635, 349] on span "16" at bounding box center [631, 347] width 38 height 38
click at [712, 477] on div "OK" at bounding box center [733, 476] width 57 height 24
type input "Oct 16, 2025"
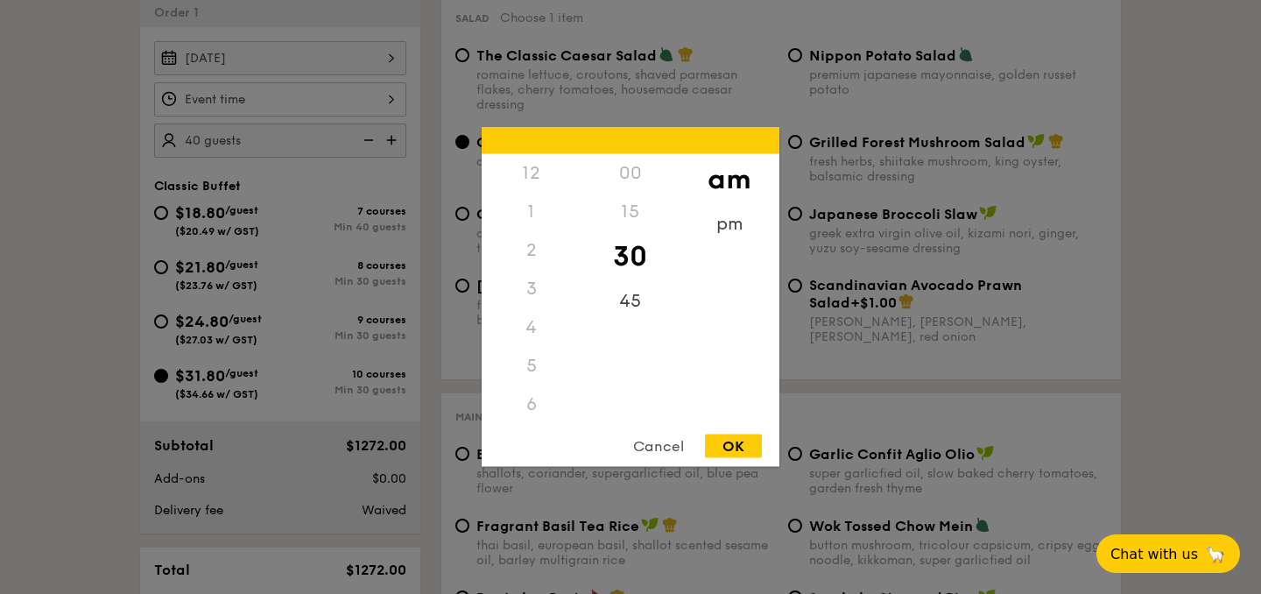
click at [360, 99] on div "12 1 2 3 4 5 6 7 8 9 10 11 00 15 30 45 am pm Cancel OK" at bounding box center [280, 99] width 252 height 34
click at [720, 228] on div "pm" at bounding box center [729, 230] width 99 height 51
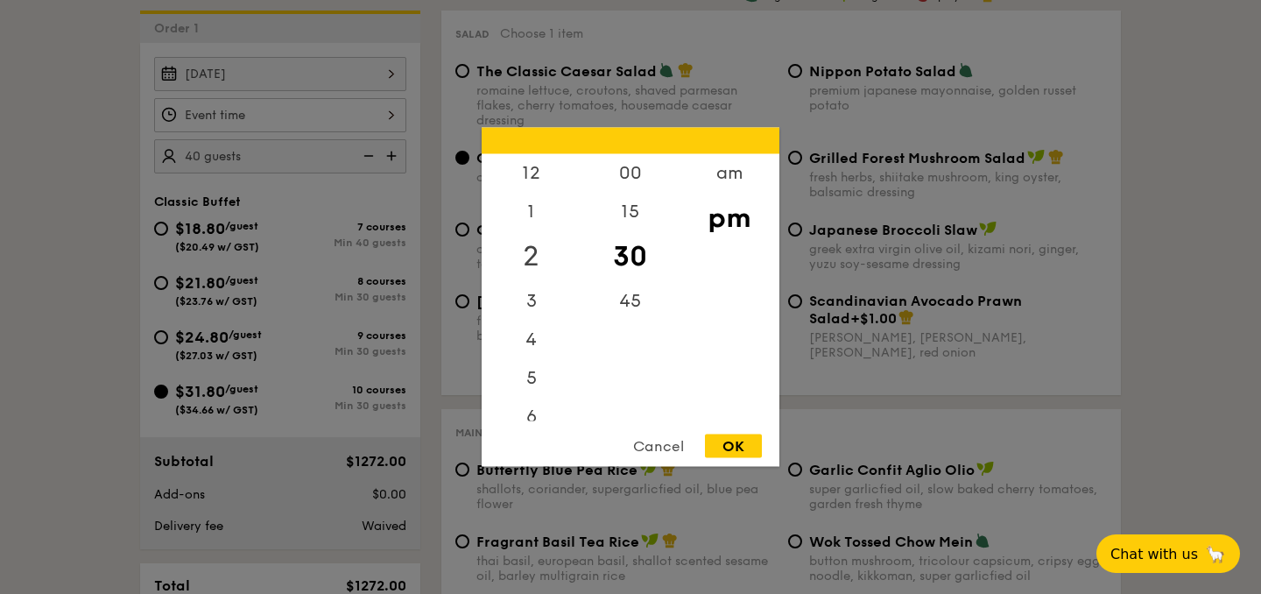
scroll to position [521, 0]
click at [529, 248] on div "2" at bounding box center [531, 256] width 99 height 51
click at [631, 175] on div "00" at bounding box center [630, 179] width 99 height 51
click at [734, 443] on div "OK" at bounding box center [733, 446] width 57 height 24
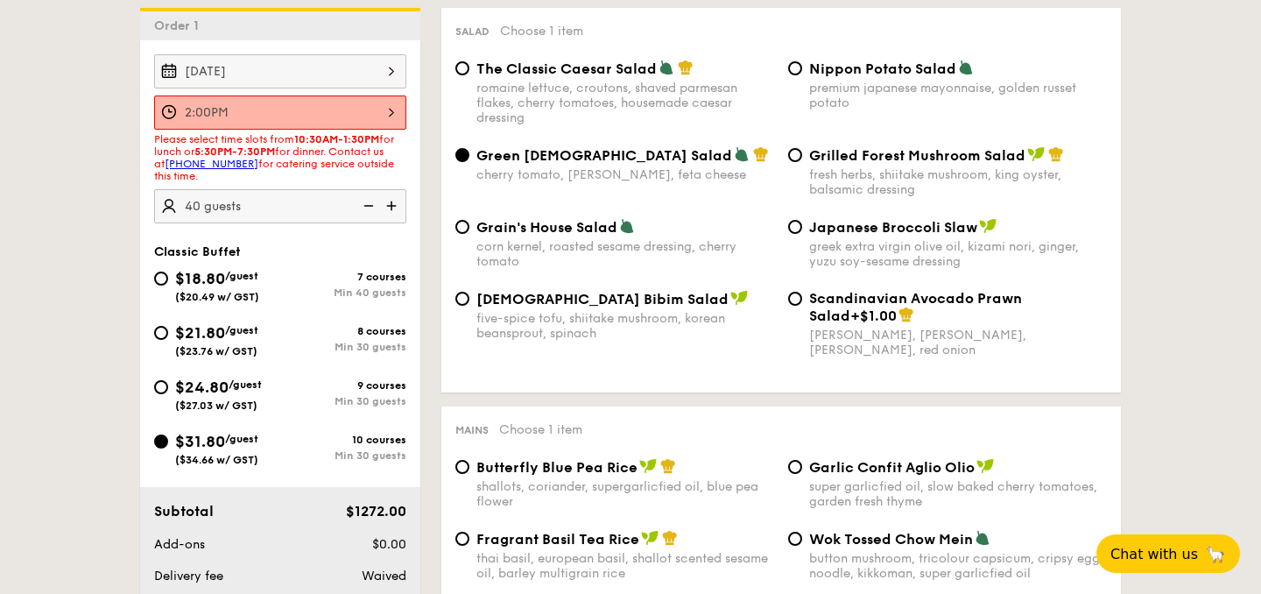
click at [394, 108] on div "2:00PM" at bounding box center [280, 112] width 252 height 34
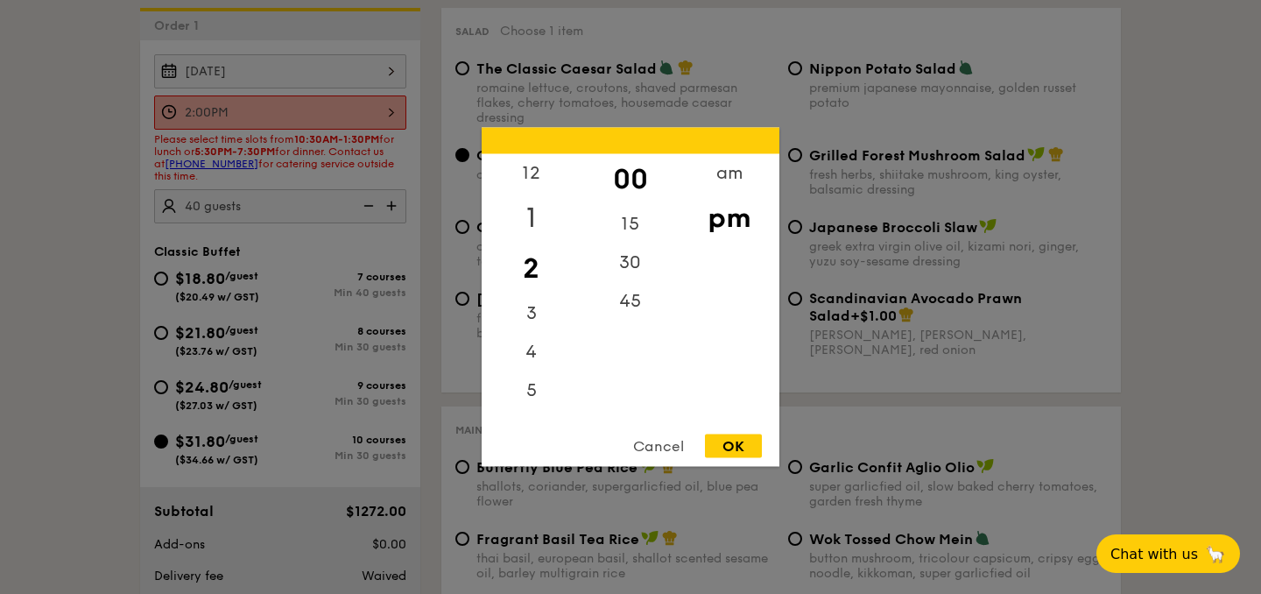
click at [538, 210] on div "1" at bounding box center [531, 218] width 99 height 51
click at [725, 446] on div "OK" at bounding box center [733, 446] width 57 height 24
type input "1:00PM"
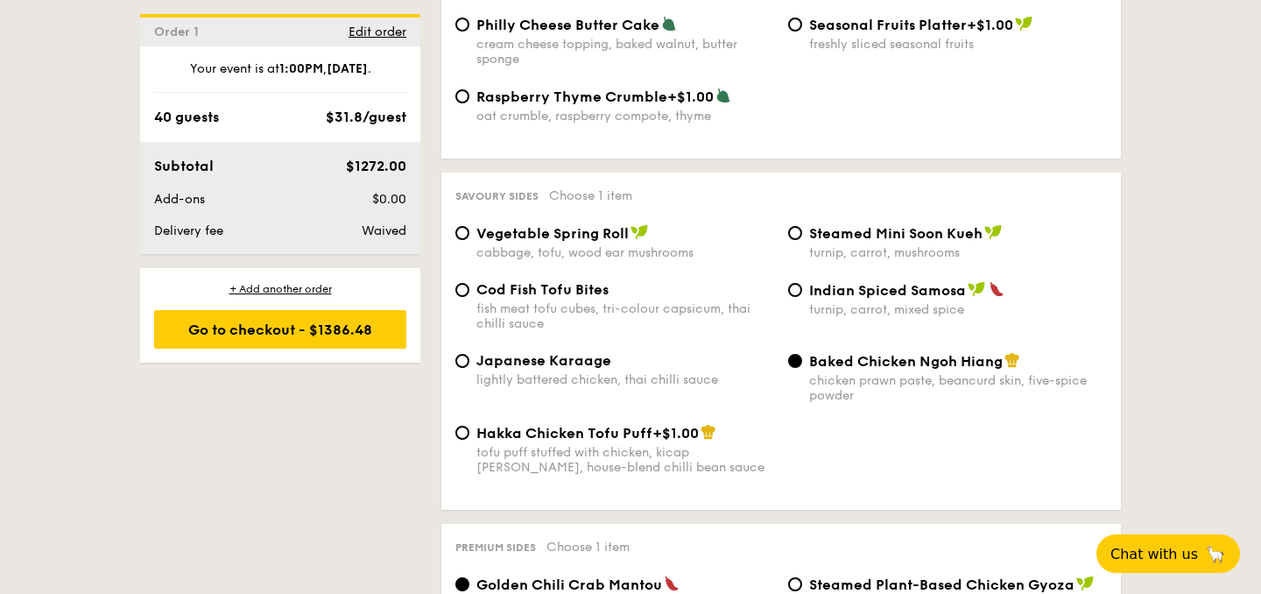
scroll to position [2940, 0]
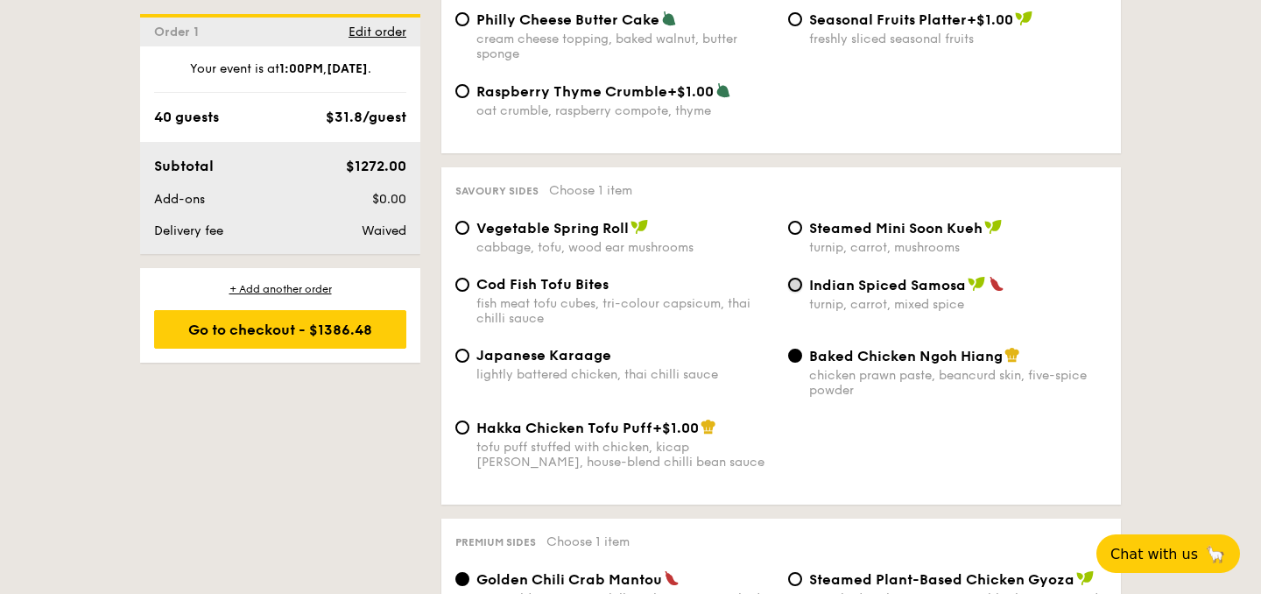
click at [797, 292] on input "Indian Spiced Samosa turnip, carrot, mixed spice" at bounding box center [795, 285] width 14 height 14
radio input "true"
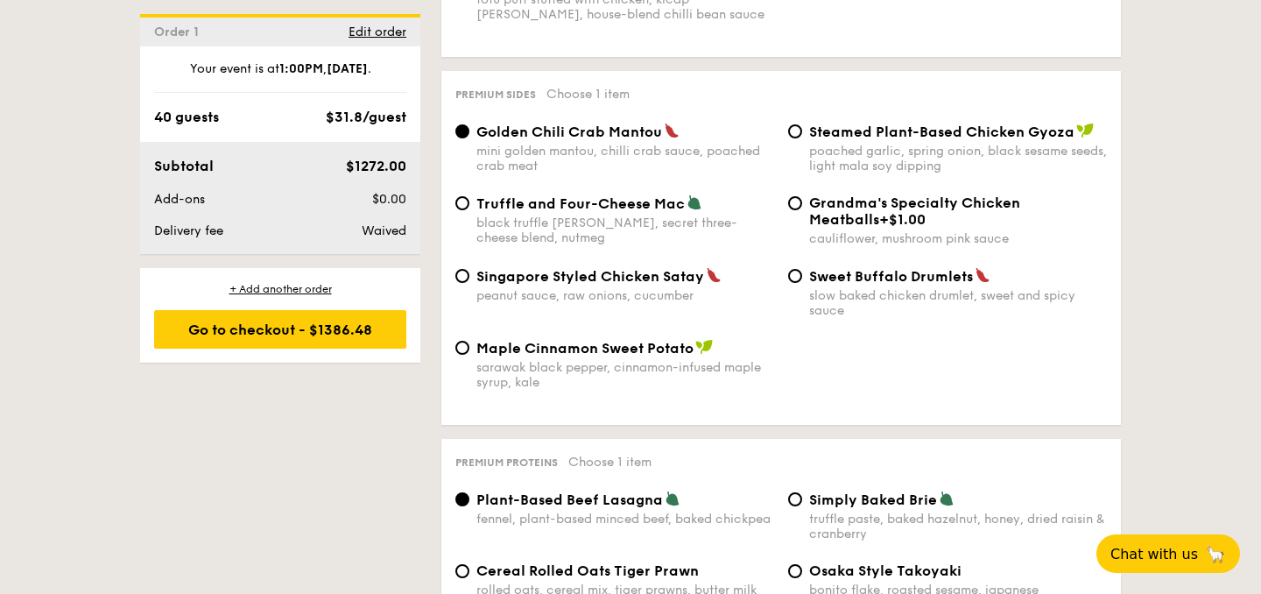
scroll to position [3380, 0]
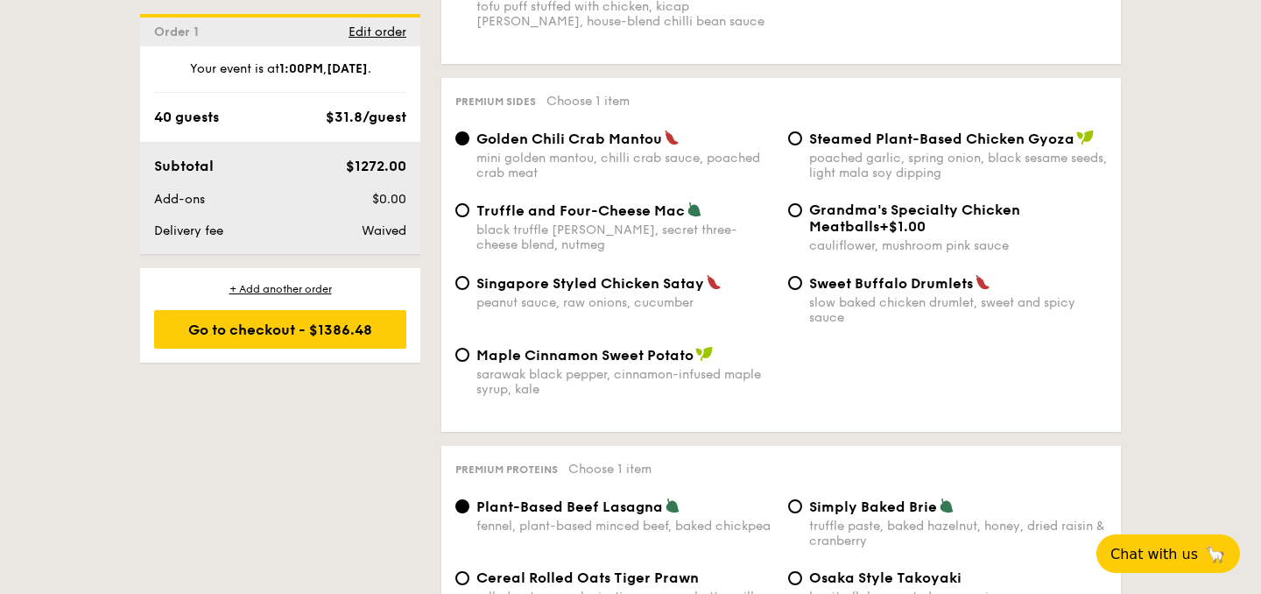
click at [468, 227] on div "Truffle and Four-Cheese Mac black truffle pate, brie, secret three-cheese blend…" at bounding box center [614, 226] width 333 height 51
click at [459, 286] on div "Singapore Styled Chicken Satay peanut sauce, raw onions, cucumber" at bounding box center [614, 292] width 333 height 36
click at [465, 290] on input "Singapore Styled Chicken Satay peanut sauce, raw onions, cucumber" at bounding box center [462, 283] width 14 height 14
radio input "true"
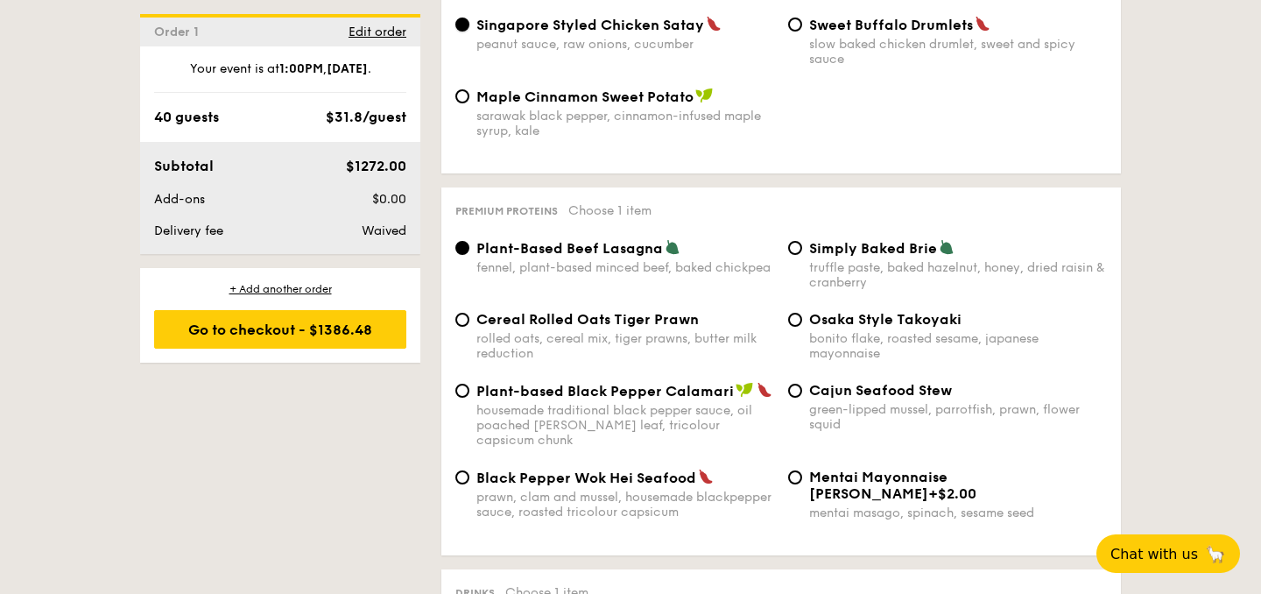
scroll to position [3641, 0]
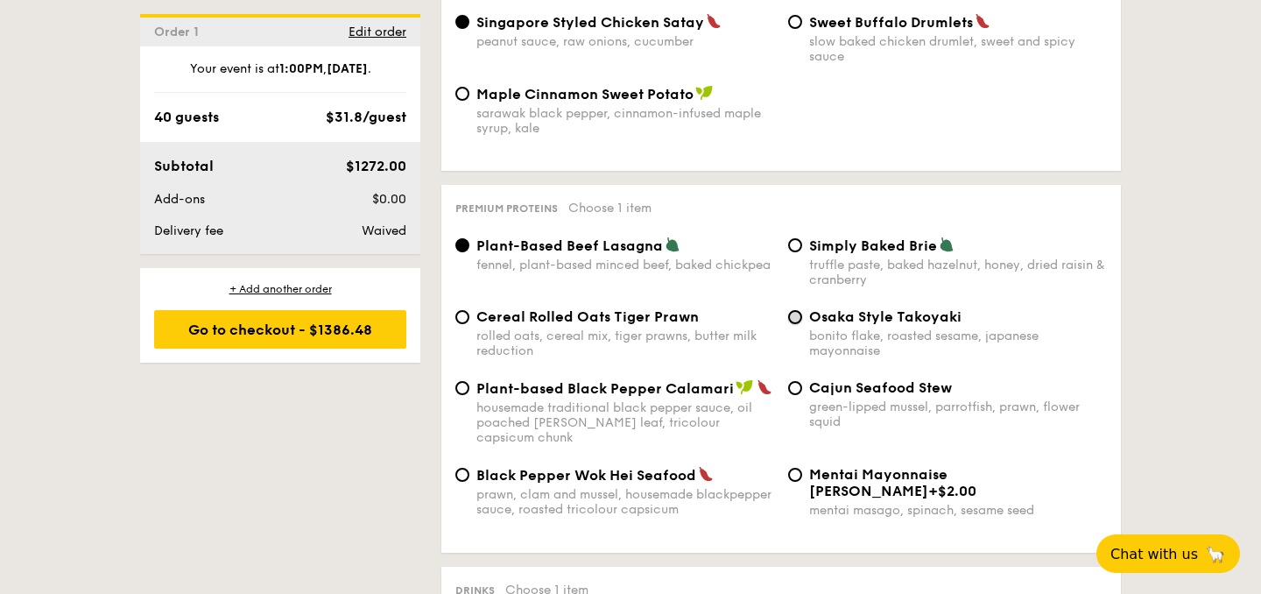
click at [793, 324] on input "Osaka Style Takoyaki bonito flake, roasted sesame, japanese mayonnaise" at bounding box center [795, 317] width 14 height 14
radio input "true"
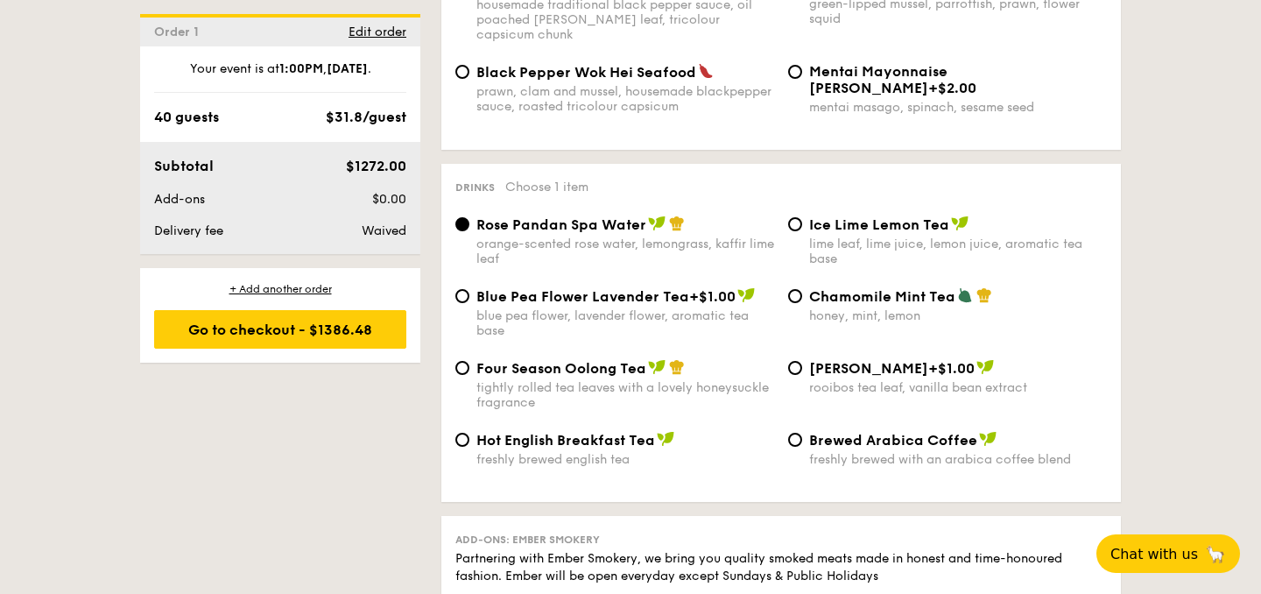
scroll to position [4045, 0]
click at [786, 297] on div "Chamomile Mint Tea honey, mint, lemon" at bounding box center [947, 304] width 333 height 36
click at [793, 297] on input "Chamomile Mint Tea honey, mint, lemon" at bounding box center [795, 295] width 14 height 14
radio input "true"
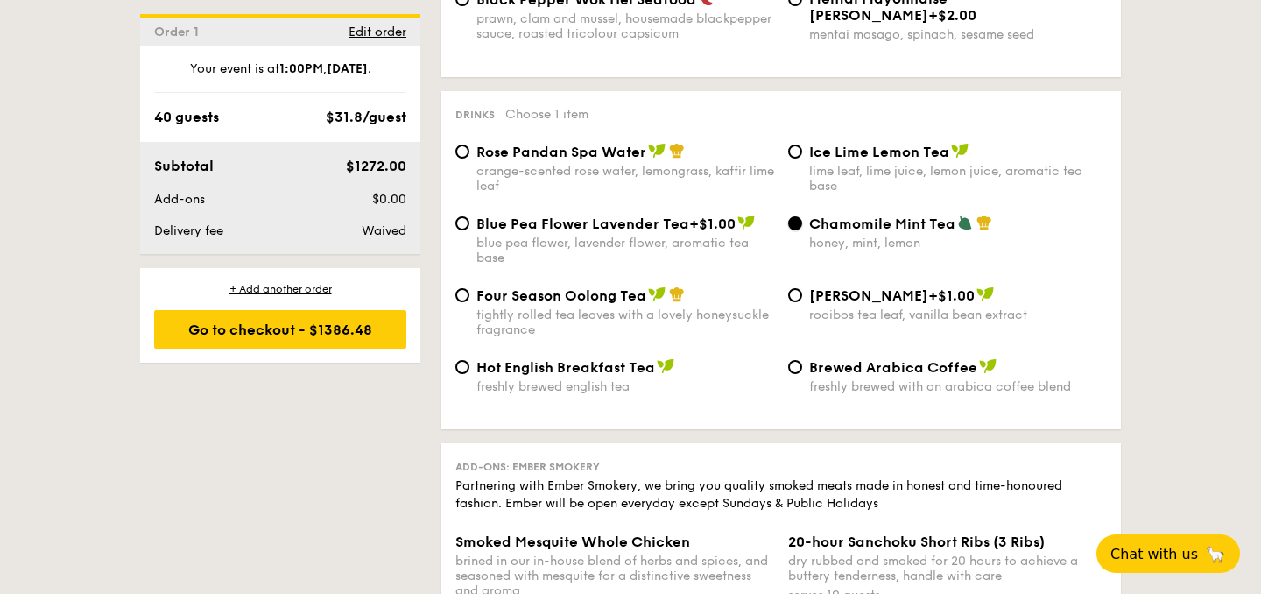
scroll to position [4100, 0]
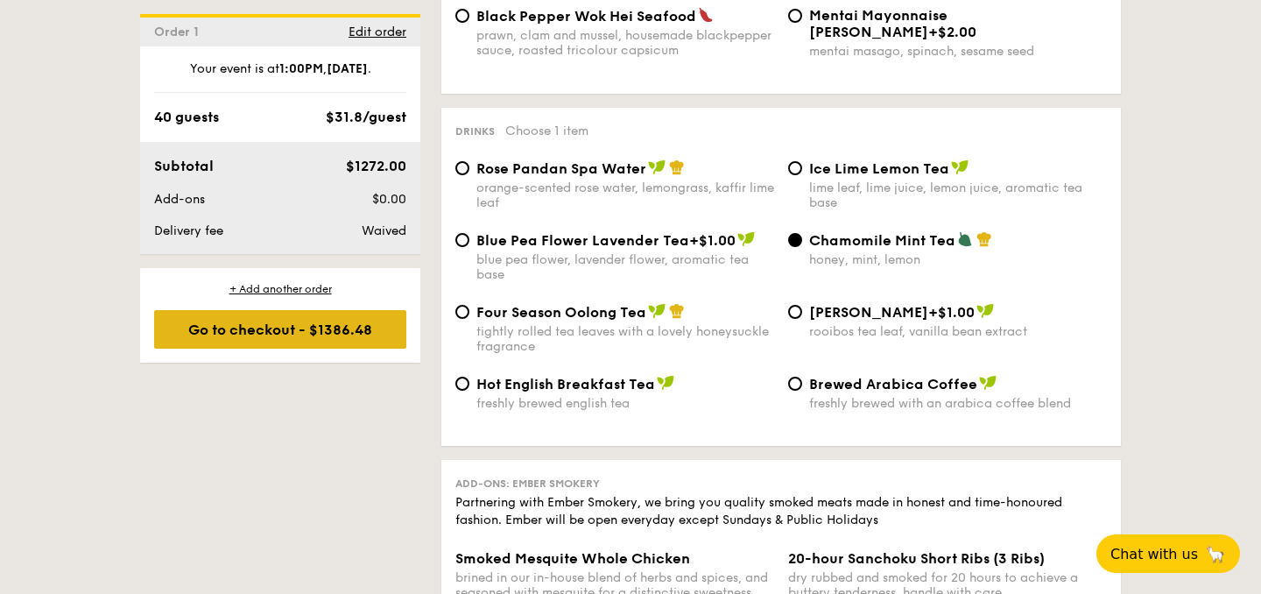
click at [248, 326] on div "Go to checkout - $1386.48" at bounding box center [280, 329] width 252 height 39
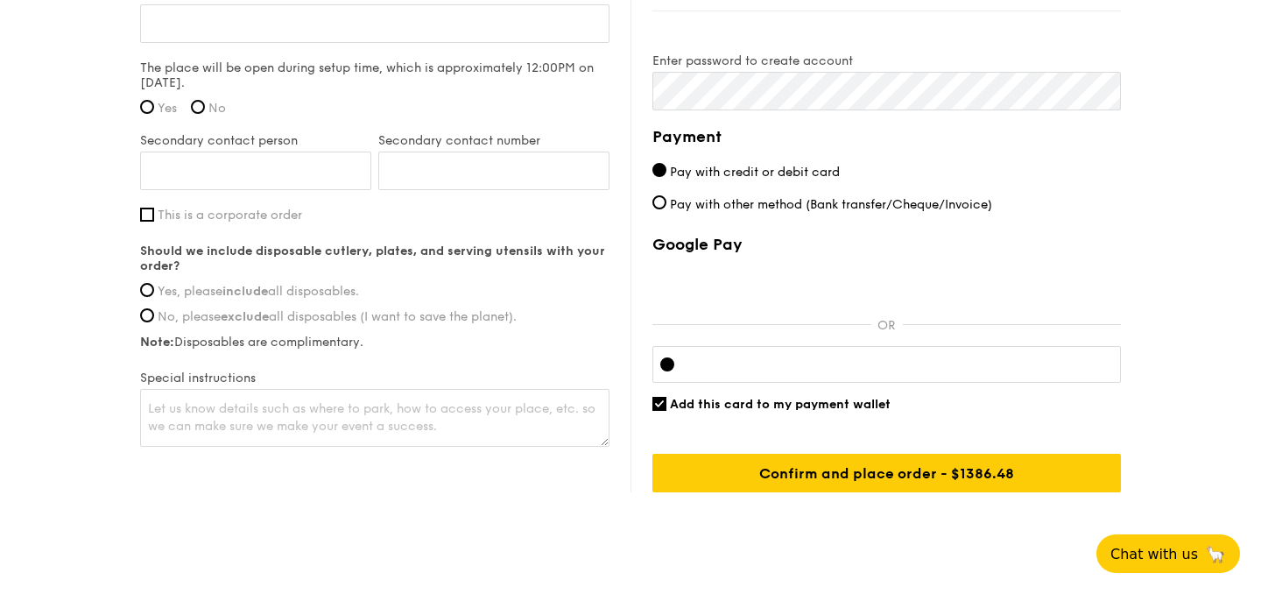
scroll to position [1477, 0]
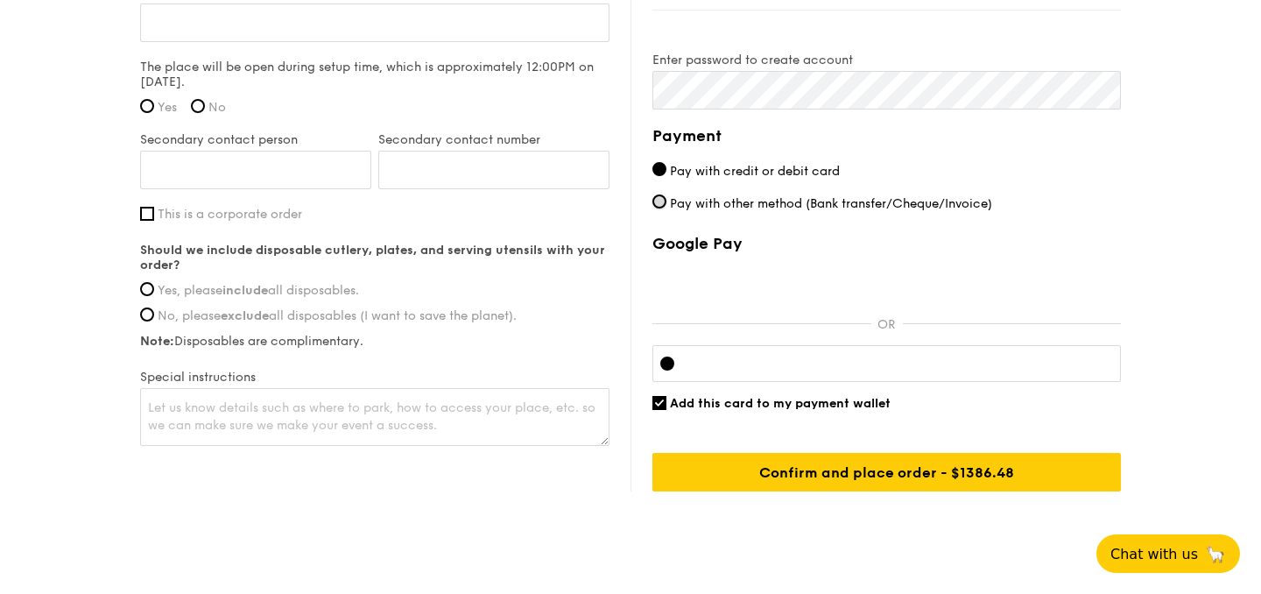
click at [656, 201] on input "Pay with other method (Bank transfer/Cheque/Invoice)" at bounding box center [659, 201] width 14 height 14
radio input "true"
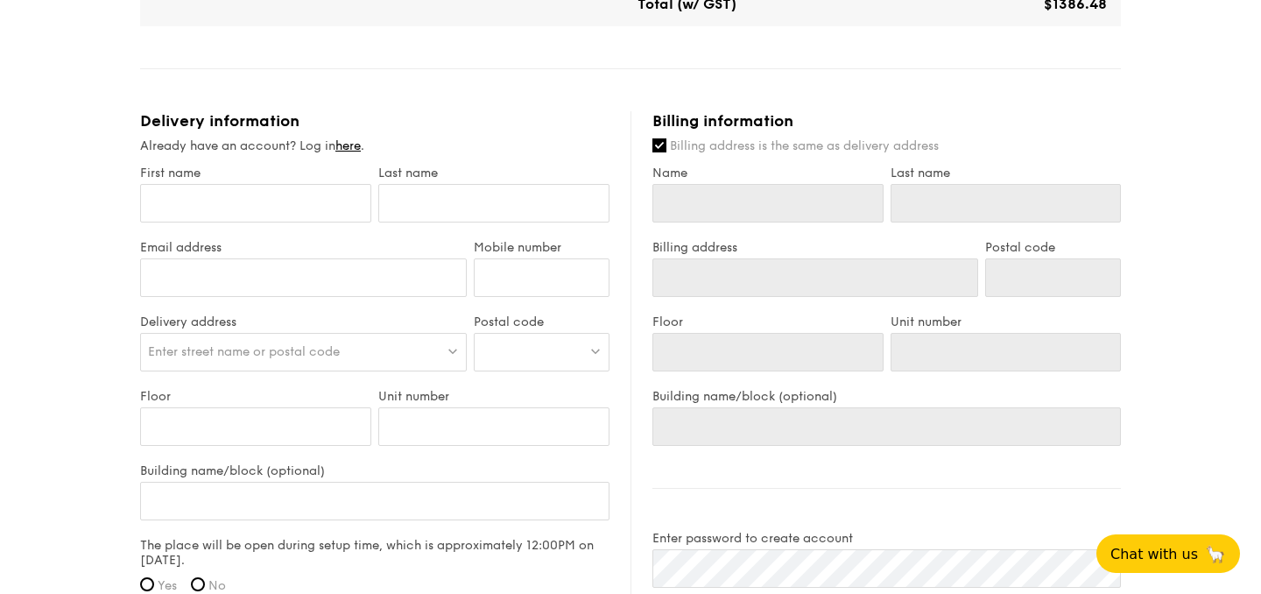
scroll to position [998, 0]
click at [227, 218] on input "First name" at bounding box center [255, 204] width 231 height 39
type input "m"
type input "mu"
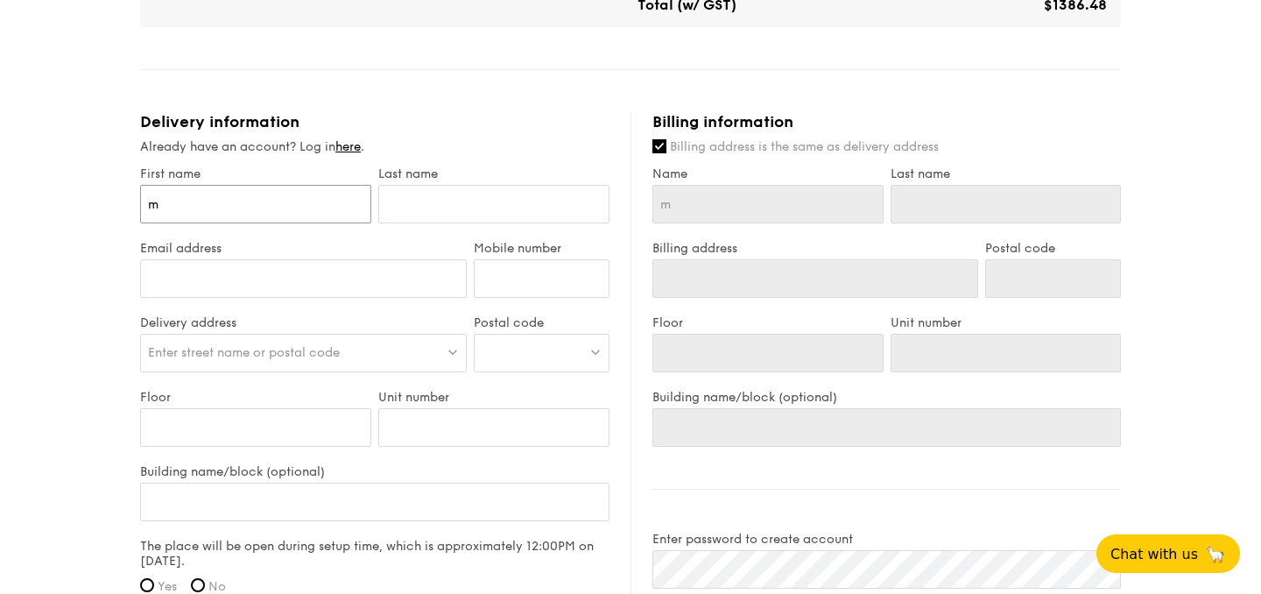
type input "mu"
type input "mus"
type input "musy"
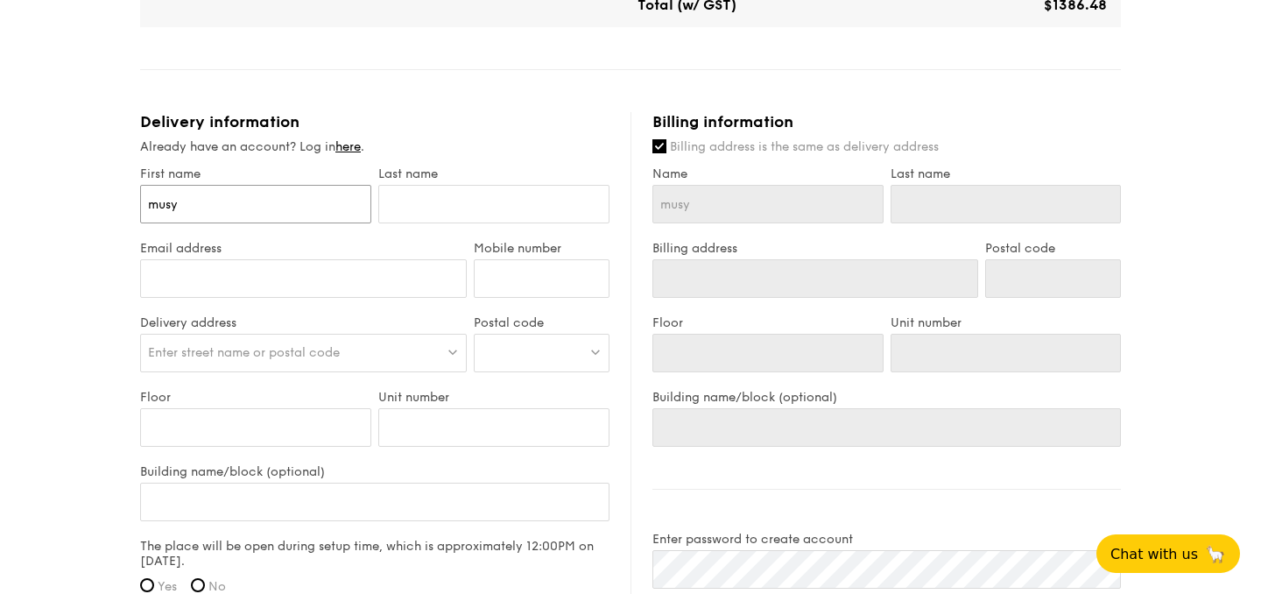
type input "musyi"
type input "musyir"
type input "musyira"
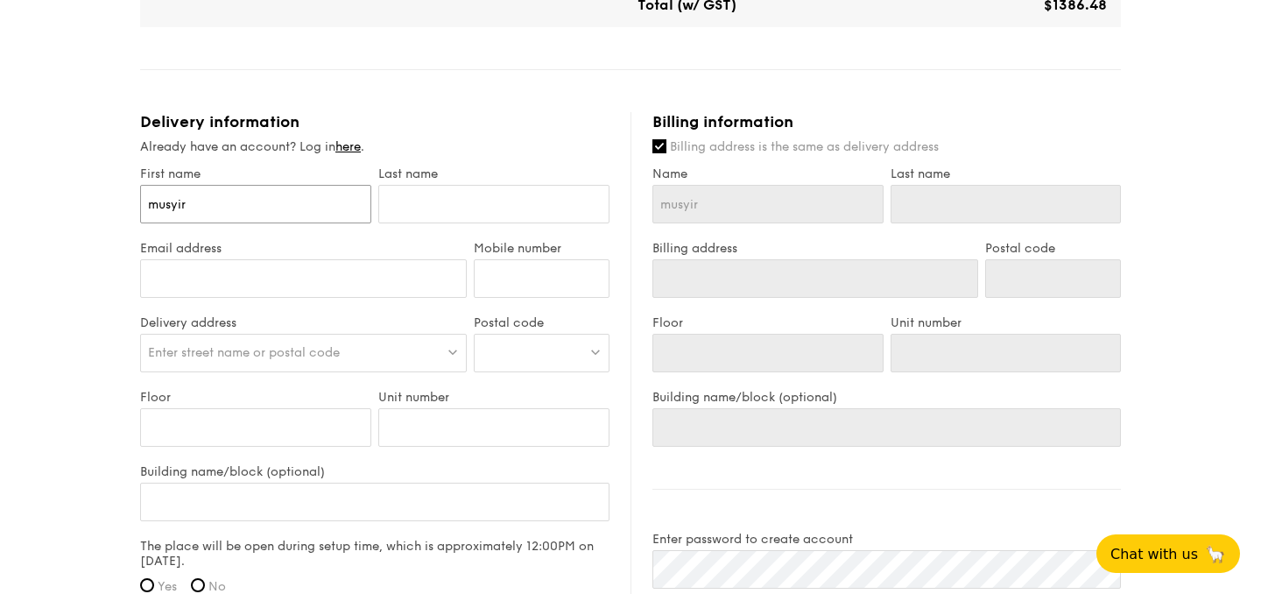
type input "musyira"
type input "musyirah"
type input "s"
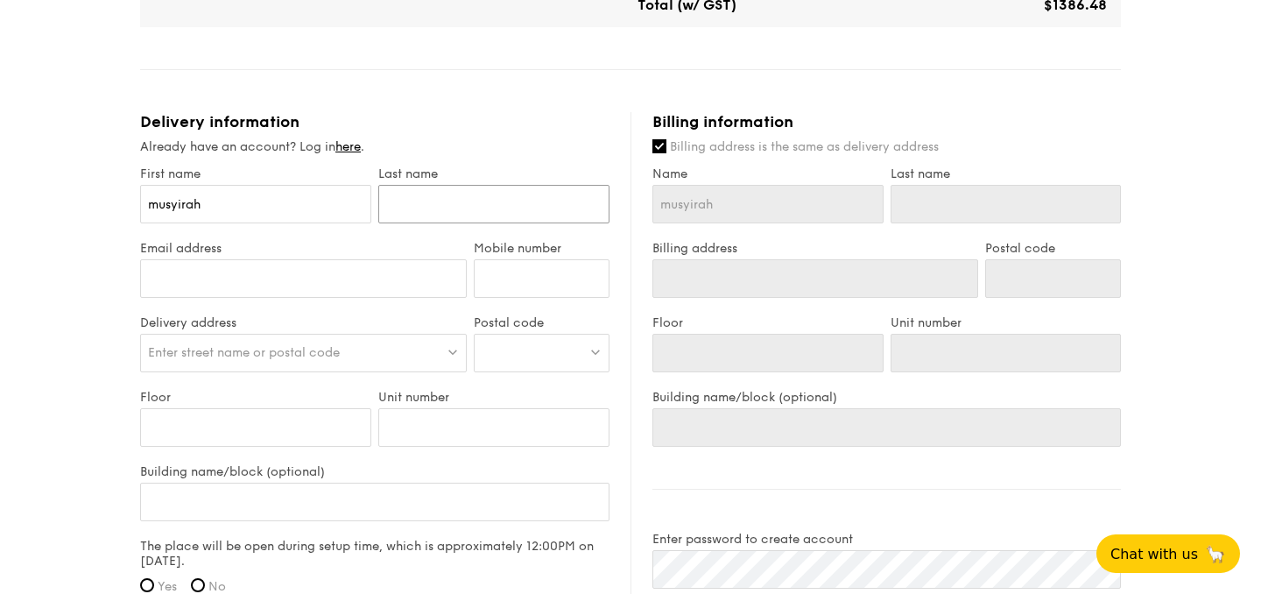
type input "s"
type input "su"
type input "sul"
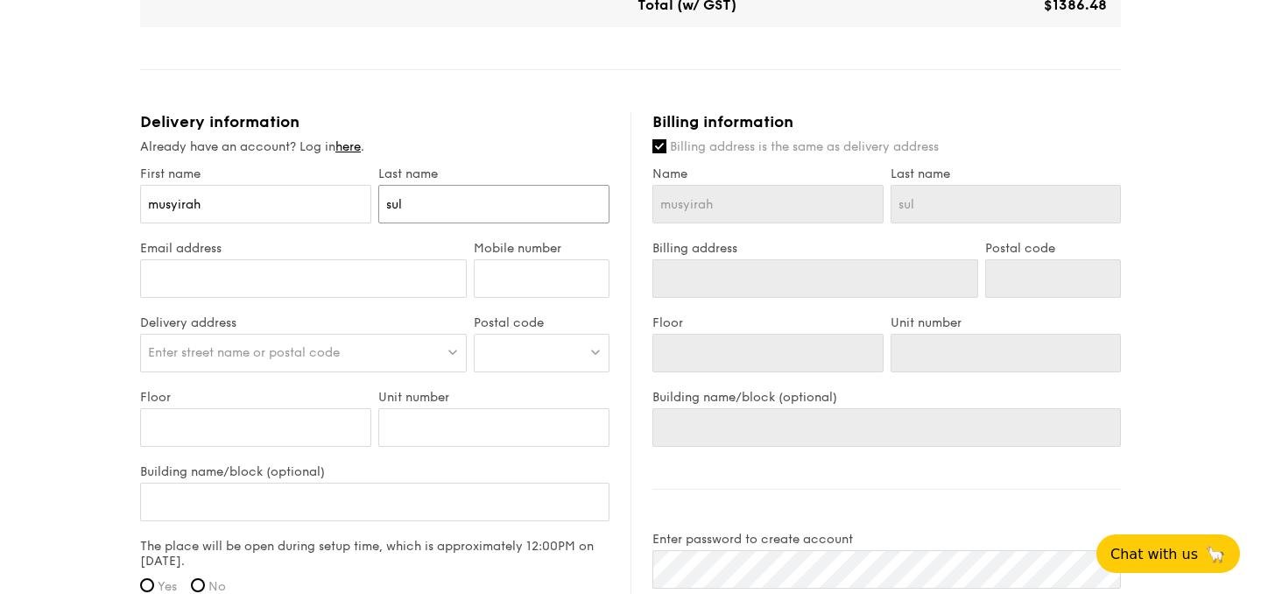
type input "sula"
type input "sulai"
type input "sulaim"
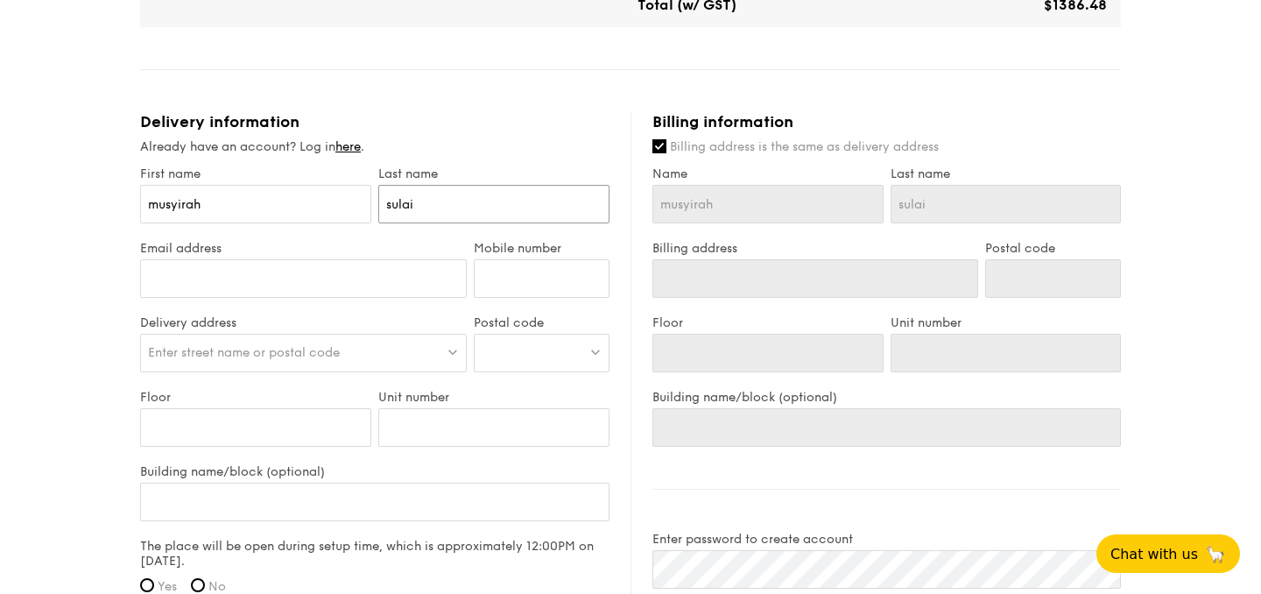
type input "sulaim"
type input "sulaima"
type input "sulaiman"
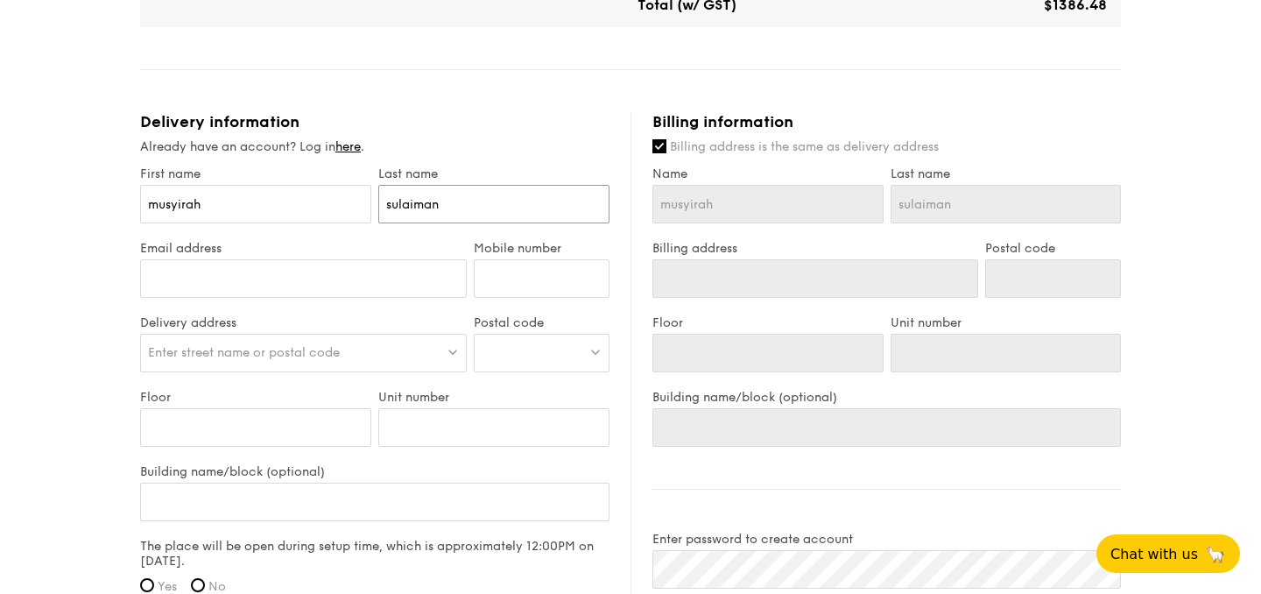
type input "sulaiman"
type input "musyirah.sulaiman@gxs.com.sg"
click at [483, 278] on input "Mobile number" at bounding box center [542, 278] width 136 height 39
type input "96502943"
click at [292, 355] on span "Enter street name or postal code" at bounding box center [244, 352] width 192 height 15
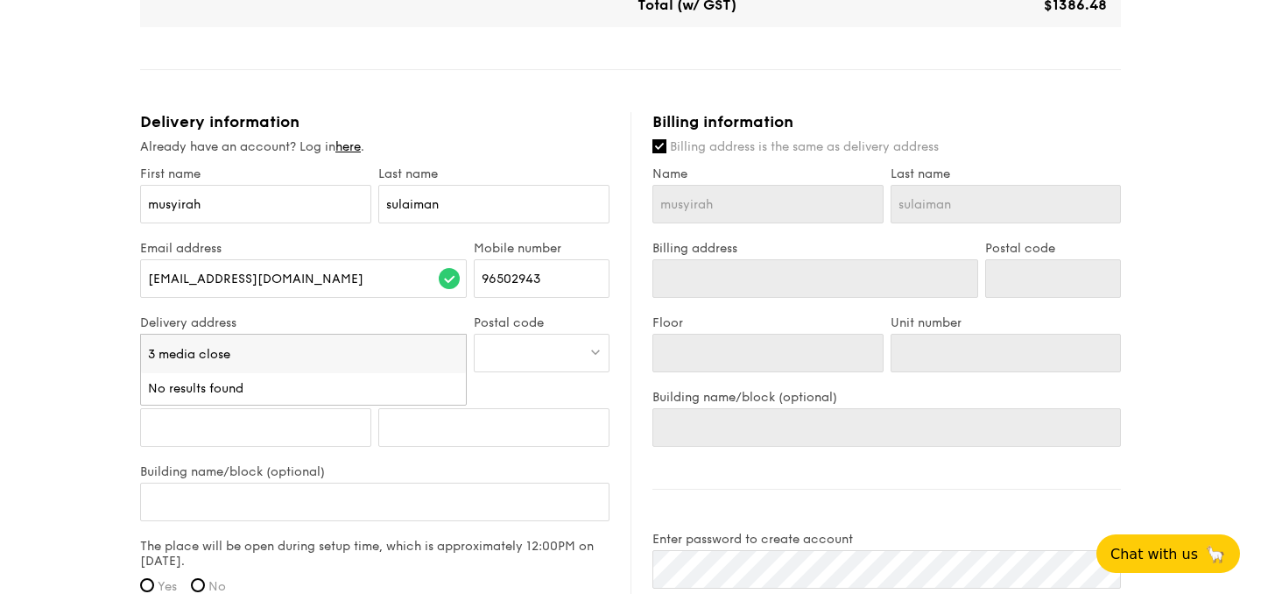
type input "3 media close"
click at [385, 306] on div "musyirah.sulaiman@gxs.com.sg" at bounding box center [303, 287] width 327 height 56
click at [514, 362] on div at bounding box center [542, 353] width 136 height 39
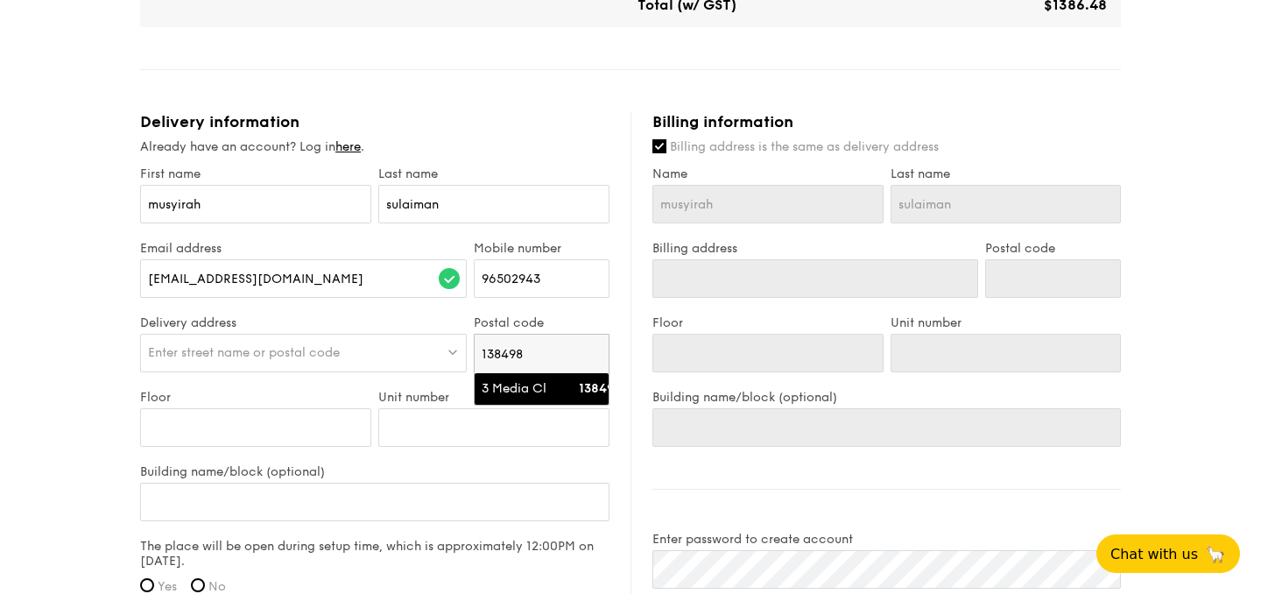
type input "138498"
click at [524, 384] on div "3 Media Cl" at bounding box center [527, 389] width 90 height 18
type input "3 Media Cl"
type input "138498"
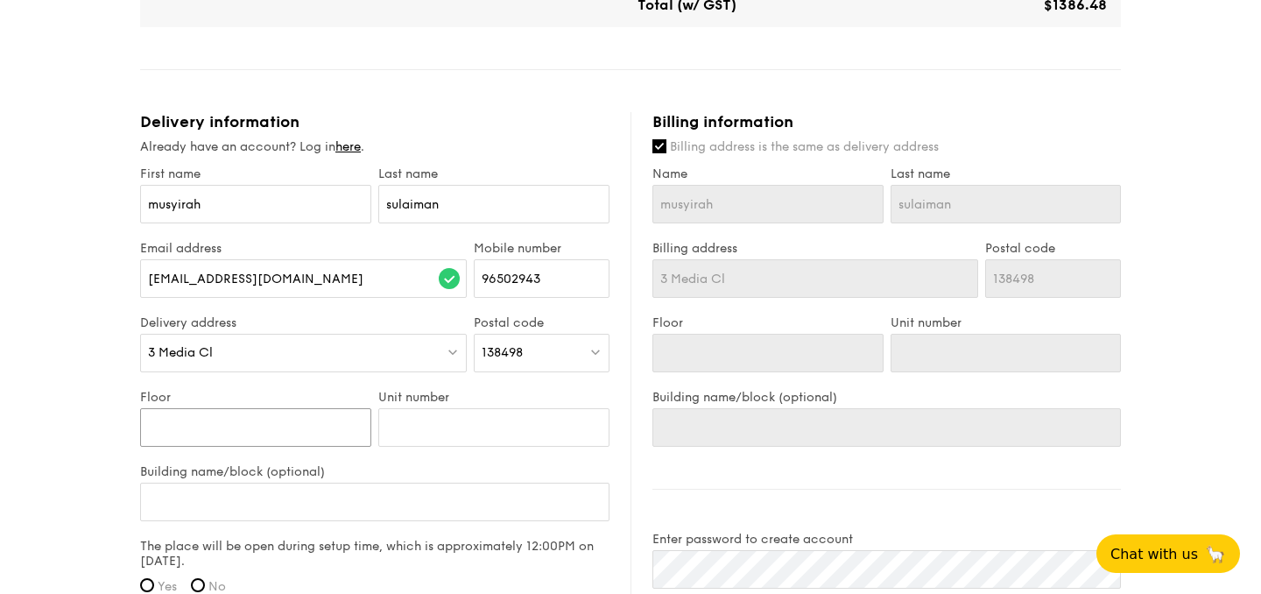
click at [229, 429] on input "Floor" at bounding box center [255, 427] width 231 height 39
type input "0"
type input "02"
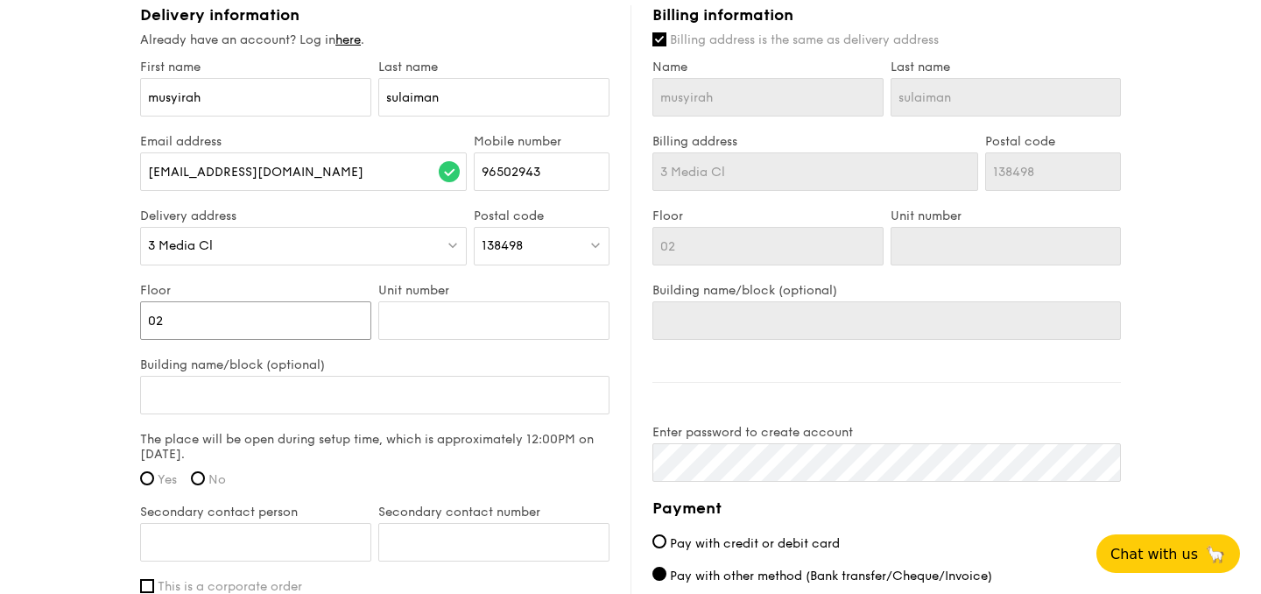
scroll to position [1106, 0]
type input "02"
click at [288, 392] on input "Building name/block (optional)" at bounding box center [374, 394] width 469 height 39
type input "G"
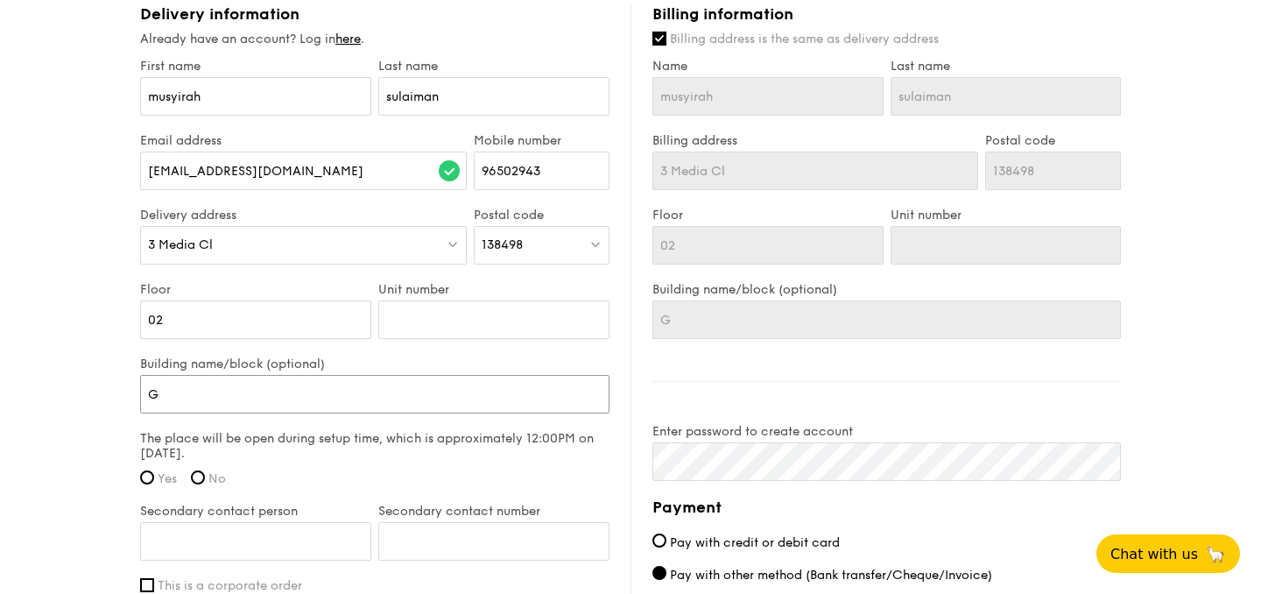
type input "Gr"
type input "Gra"
type input "Grab"
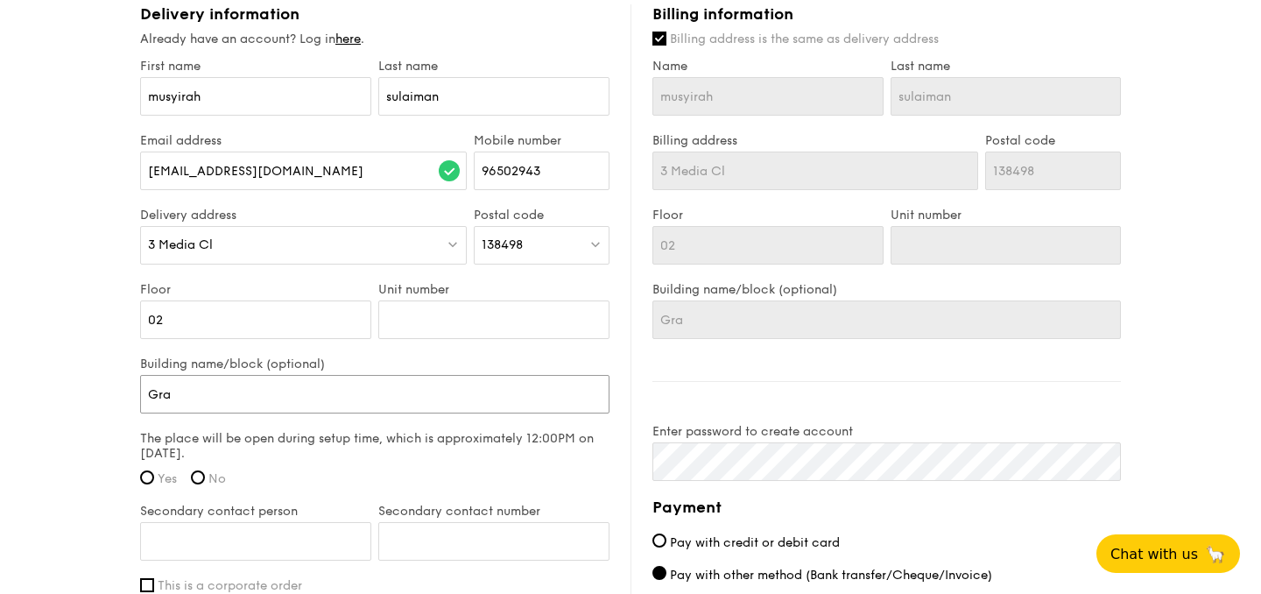
type input "Grab"
click at [151, 474] on input "Yes" at bounding box center [147, 477] width 14 height 14
radio input "true"
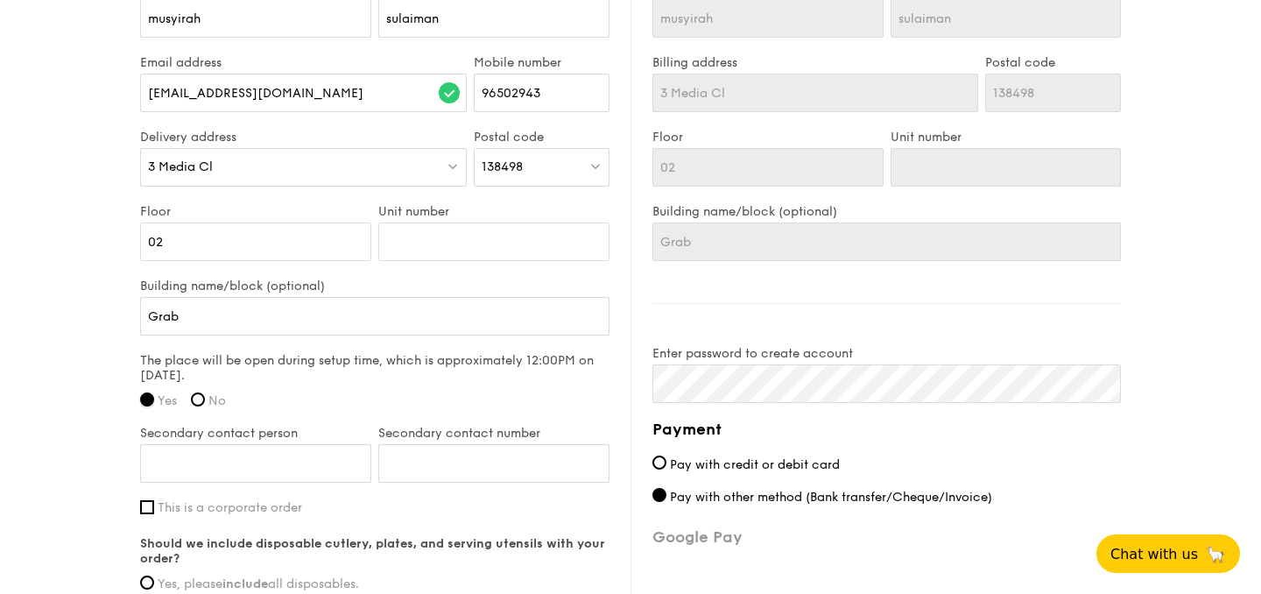
scroll to position [1193, 0]
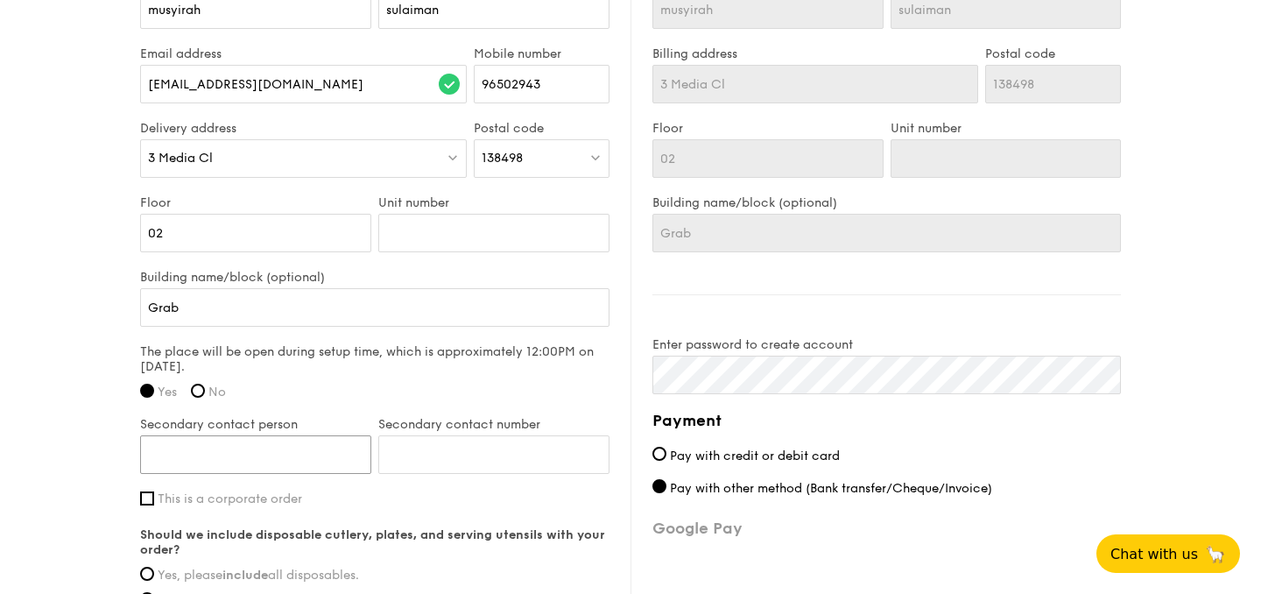
click at [231, 454] on input "Secondary contact person" at bounding box center [255, 454] width 231 height 39
type input "Vivienne"
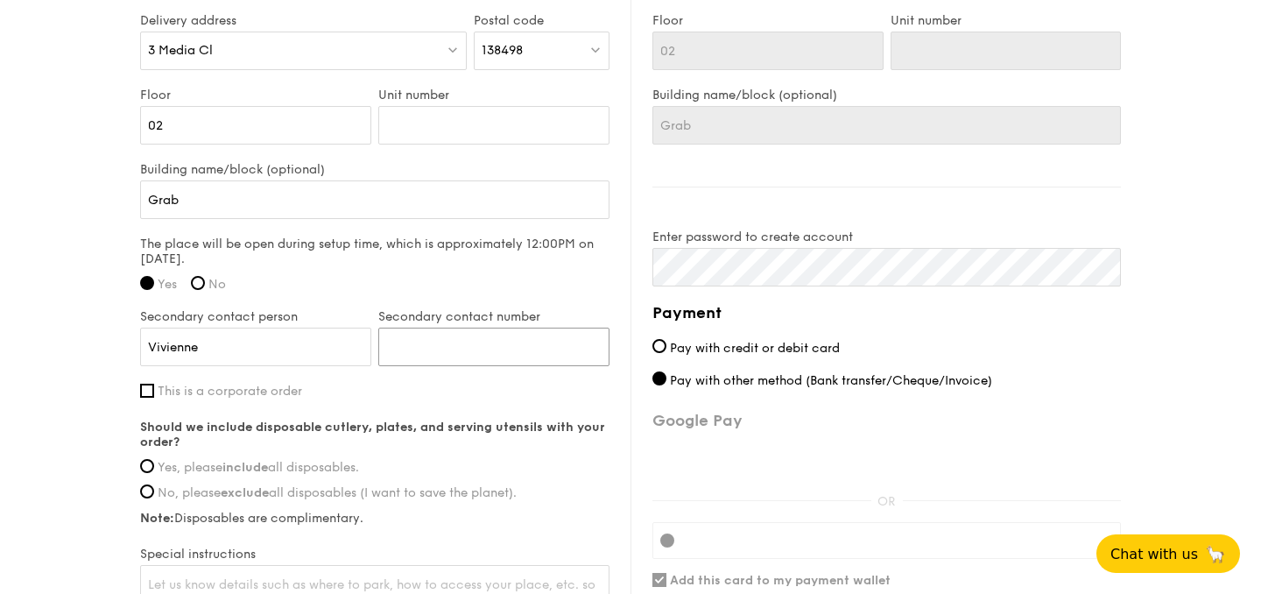
scroll to position [1303, 0]
click at [151, 460] on input "Yes, please include all disposables." at bounding box center [147, 463] width 14 height 14
radio input "true"
click at [151, 391] on input "This is a corporate order" at bounding box center [147, 388] width 14 height 14
checkbox input "true"
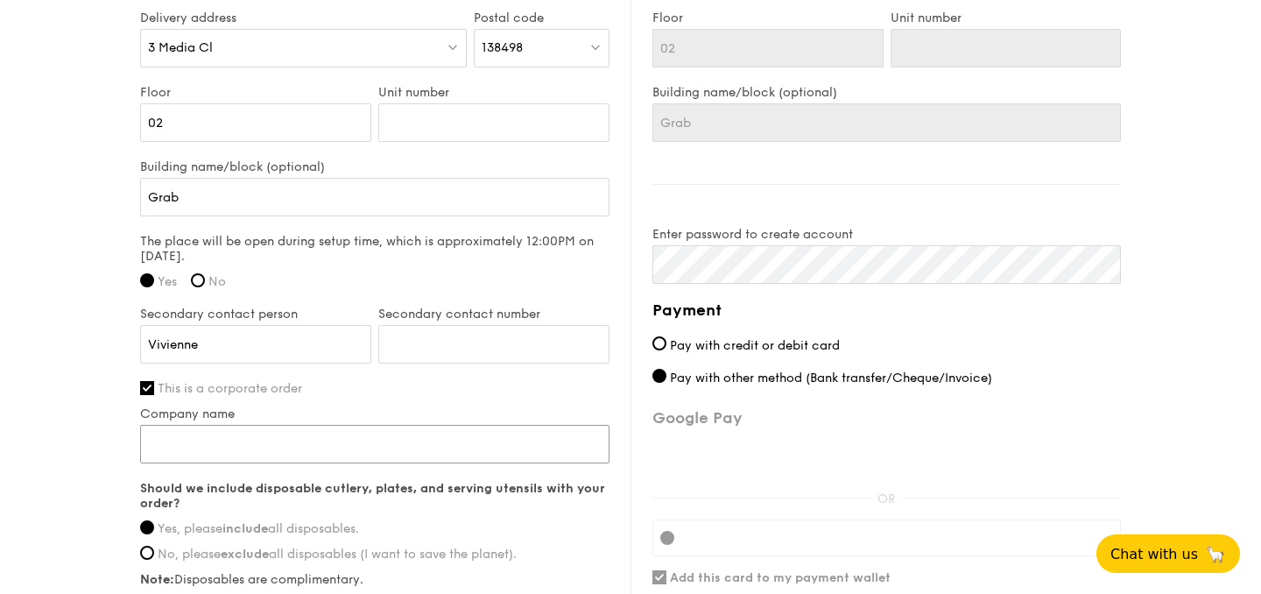
click at [201, 426] on input "Company name" at bounding box center [374, 444] width 469 height 39
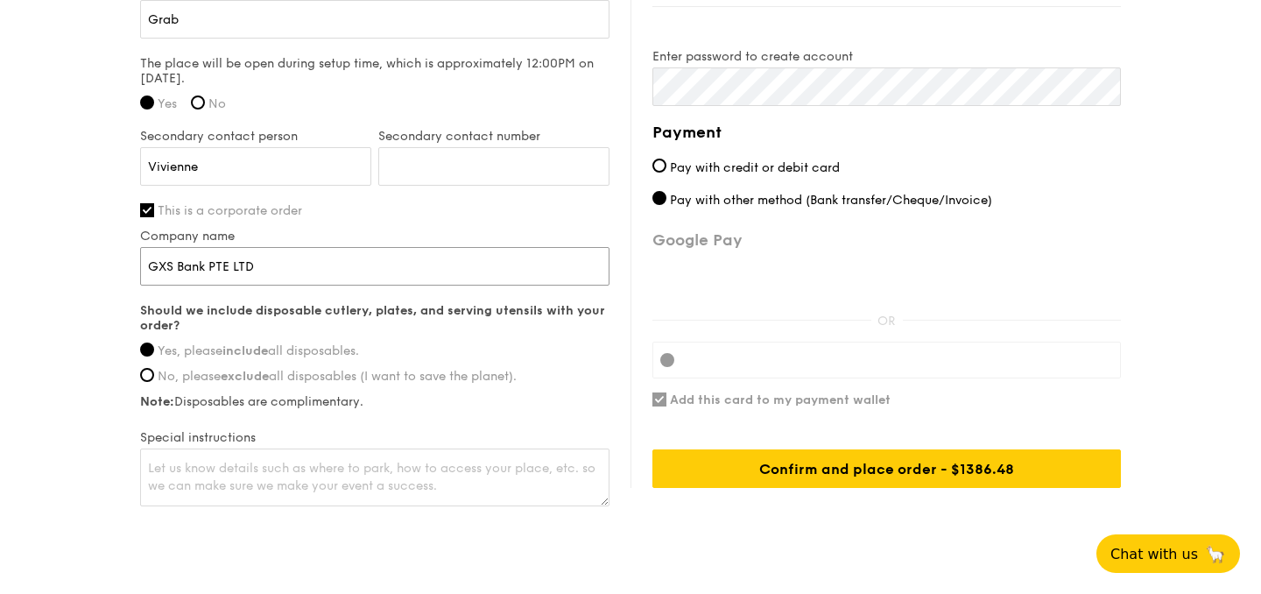
scroll to position [1488, 0]
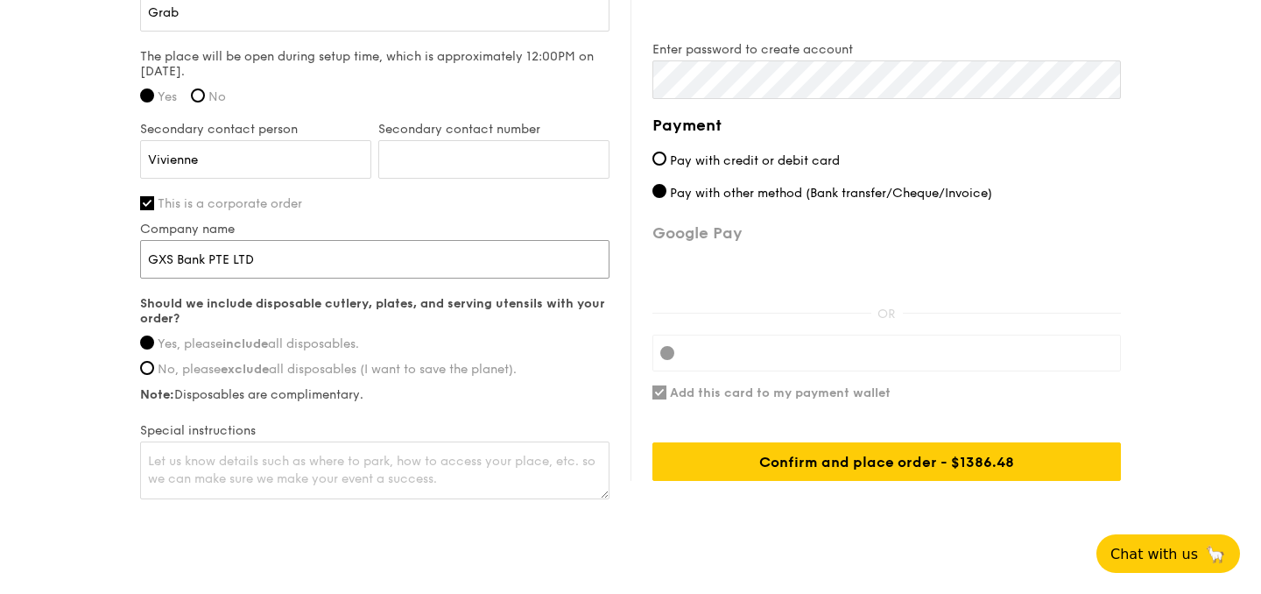
type input "GXS Bank PTE LTD"
click at [307, 476] on textarea at bounding box center [374, 470] width 469 height 58
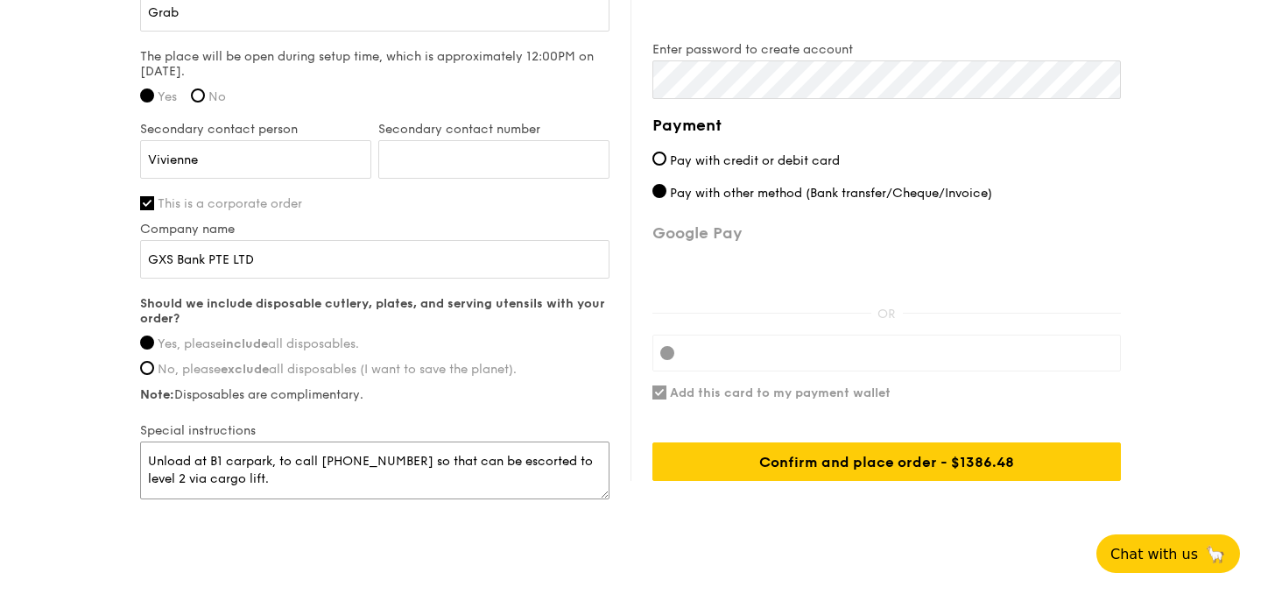
click at [292, 462] on textarea "Unload at B1 carpark, to call 96502943 so that can be escorted to level 2 via c…" at bounding box center [374, 470] width 469 height 58
type textarea "Unload at B1 carpark, then call 96502943 so that can be escorted to level 2 via…"
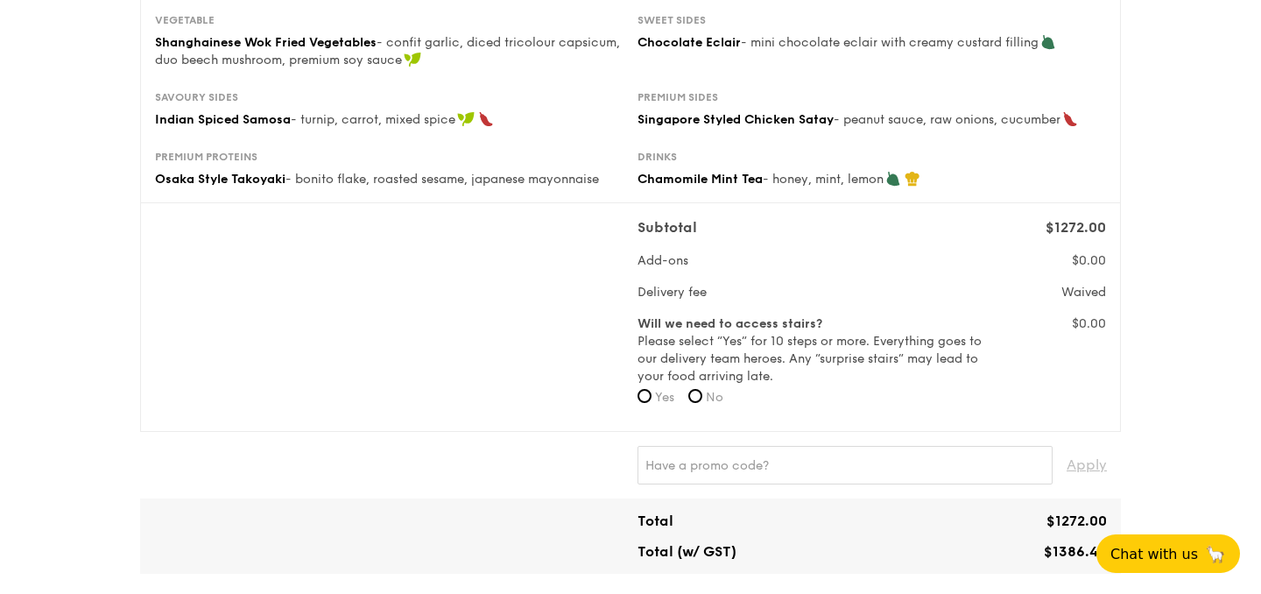
scroll to position [440, 0]
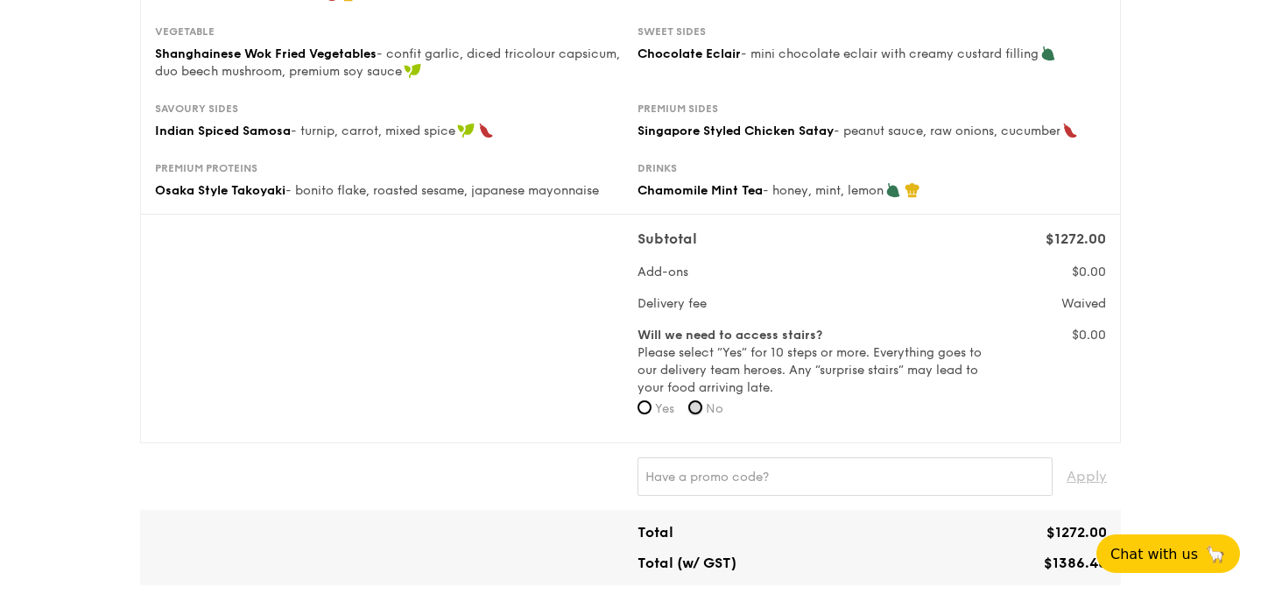
click at [702, 406] on input "No" at bounding box center [695, 407] width 14 height 14
radio input "true"
click at [649, 408] on input "Yes" at bounding box center [645, 407] width 14 height 14
radio input "true"
click at [702, 410] on input "No" at bounding box center [695, 407] width 14 height 14
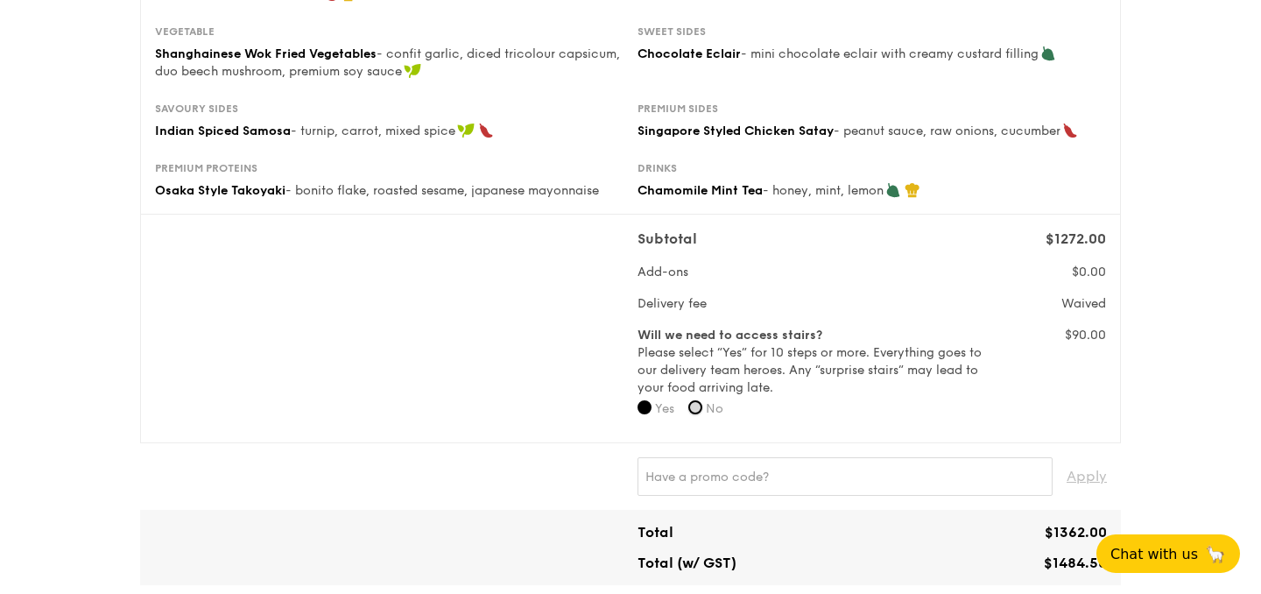
radio input "true"
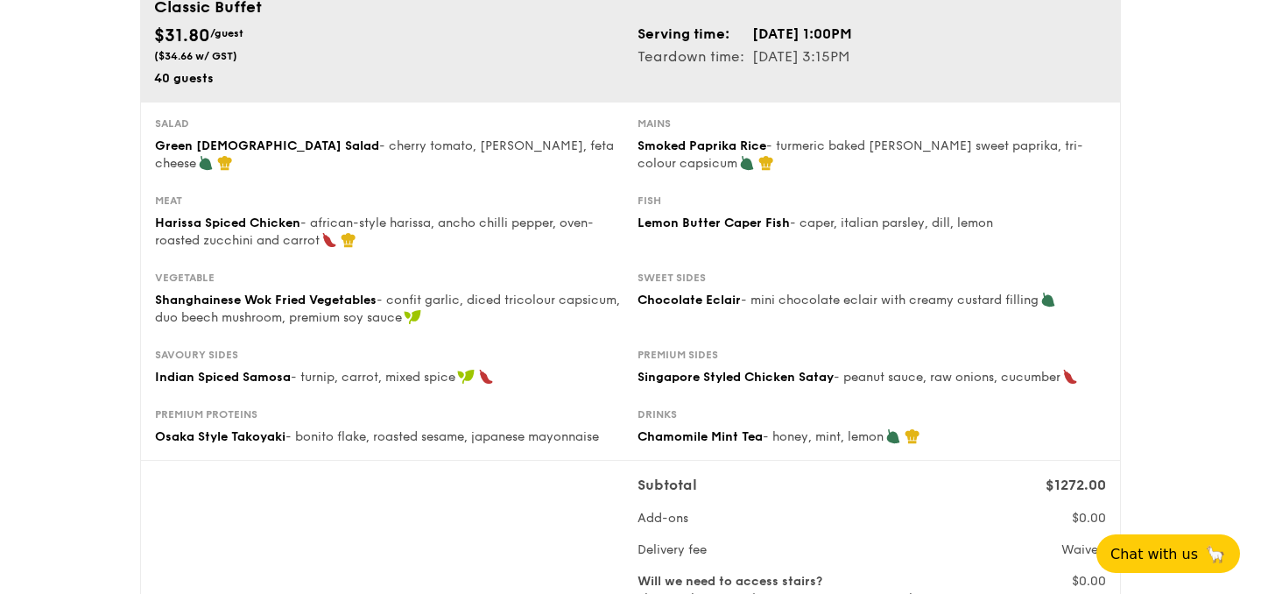
scroll to position [184, 0]
